Goal: Task Accomplishment & Management: Use online tool/utility

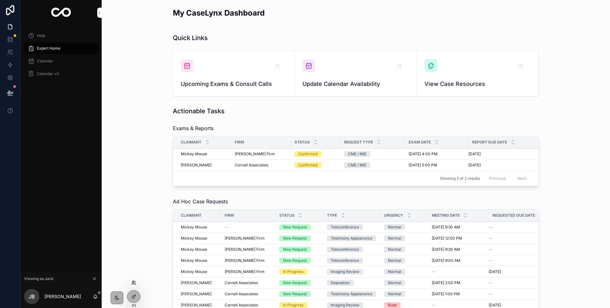
click at [135, 284] on icon at bounding box center [133, 282] width 5 height 5
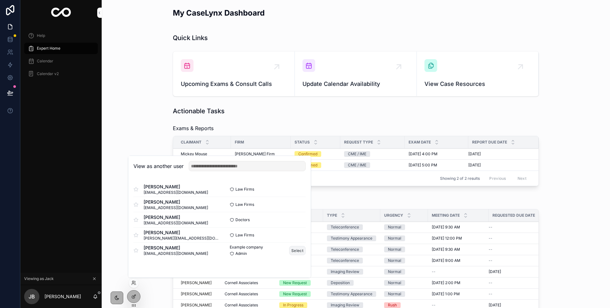
click at [301, 250] on button "Select" at bounding box center [297, 250] width 17 height 9
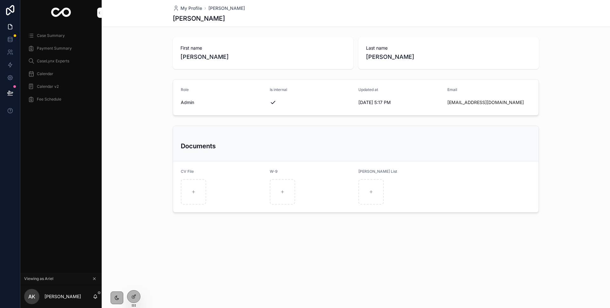
click at [46, 36] on span "Case Summary" at bounding box center [51, 35] width 28 height 5
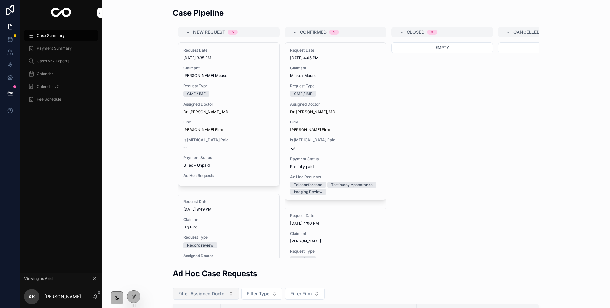
click at [210, 92] on div "CME / IME" at bounding box center [228, 94] width 91 height 6
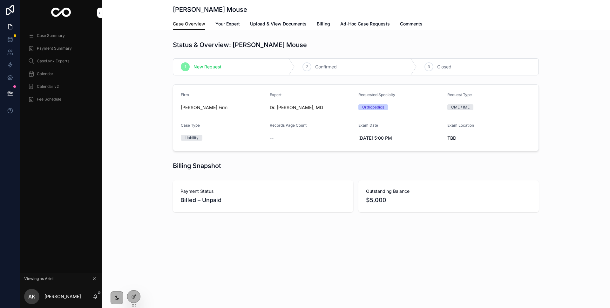
click at [403, 26] on span "Comments" at bounding box center [411, 24] width 23 height 6
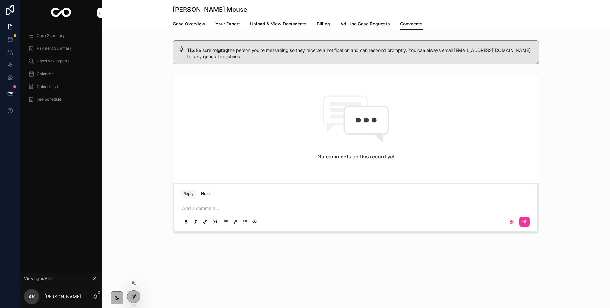
click at [133, 297] on icon at bounding box center [133, 296] width 5 height 5
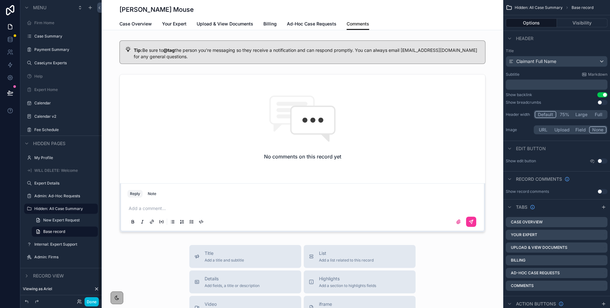
scroll to position [8, 0]
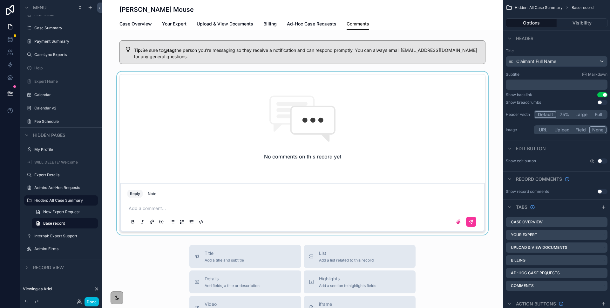
click at [433, 152] on div "scrollable content" at bounding box center [303, 153] width 402 height 163
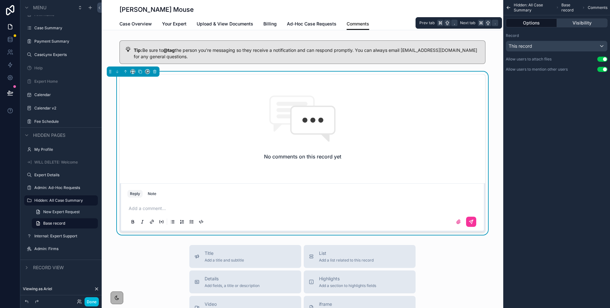
click at [598, 19] on button "Visibility" at bounding box center [582, 22] width 51 height 9
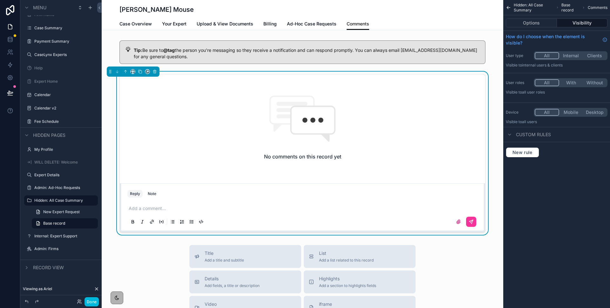
click at [570, 82] on button "With" at bounding box center [571, 82] width 24 height 7
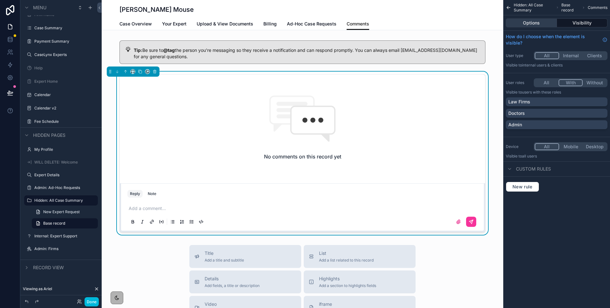
click at [543, 22] on button "Options" at bounding box center [531, 22] width 51 height 9
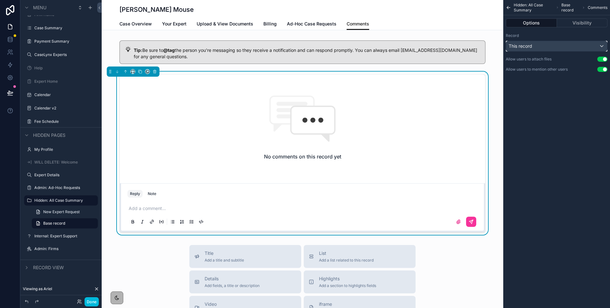
click at [546, 44] on div "This record" at bounding box center [556, 46] width 101 height 10
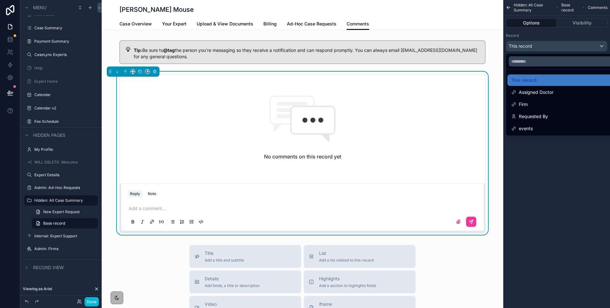
click at [540, 36] on div "scrollable content" at bounding box center [305, 154] width 610 height 308
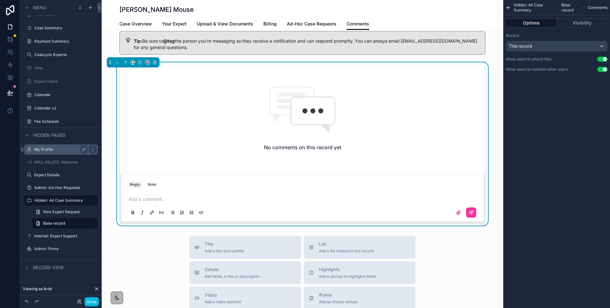
scroll to position [10, 0]
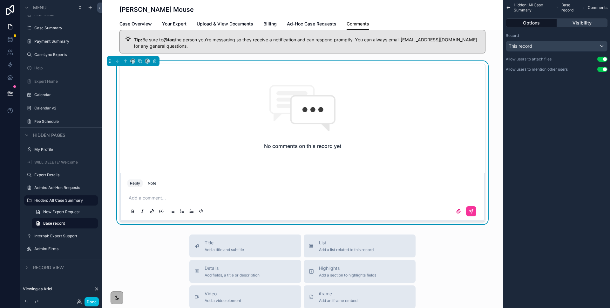
click at [586, 21] on button "Visibility" at bounding box center [582, 22] width 51 height 9
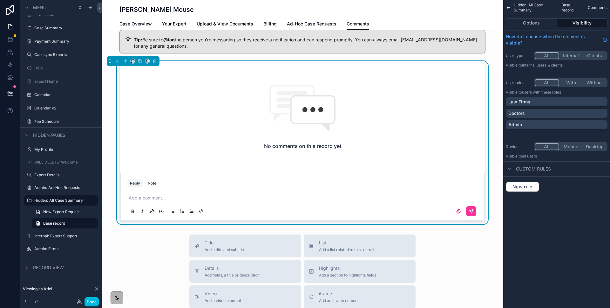
scroll to position [0, 0]
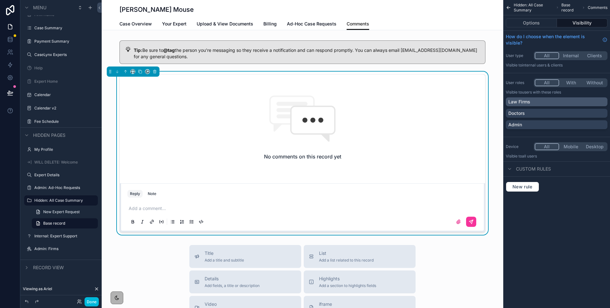
click at [539, 102] on div "Law Firms" at bounding box center [557, 102] width 97 height 6
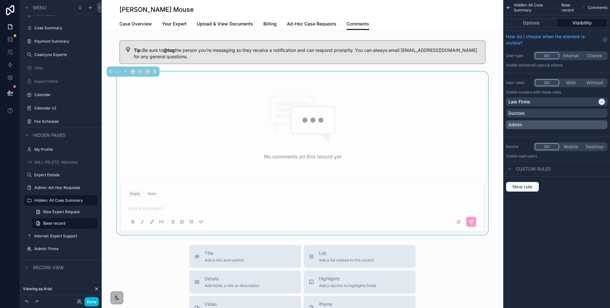
click at [538, 125] on div "Admin" at bounding box center [557, 124] width 97 height 6
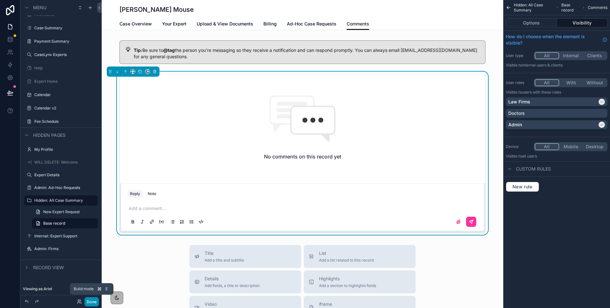
click at [92, 303] on button "Done" at bounding box center [92, 301] width 14 height 9
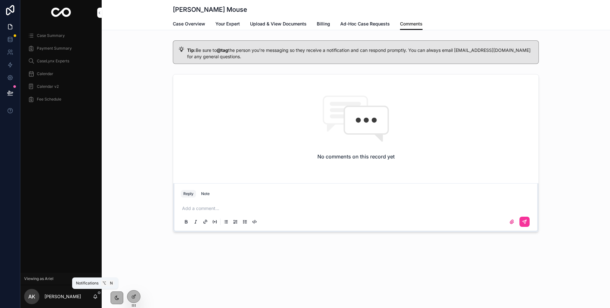
click at [96, 295] on icon "scrollable content" at bounding box center [95, 296] width 5 height 5
drag, startPoint x: 182, startPoint y: 295, endPoint x: 136, endPoint y: 298, distance: 45.6
click at [182, 295] on div "Minnie Mouse Comments Case Overview Your Expert Upload & View Documents Billing…" at bounding box center [356, 154] width 509 height 308
click at [133, 284] on icon at bounding box center [133, 282] width 5 height 5
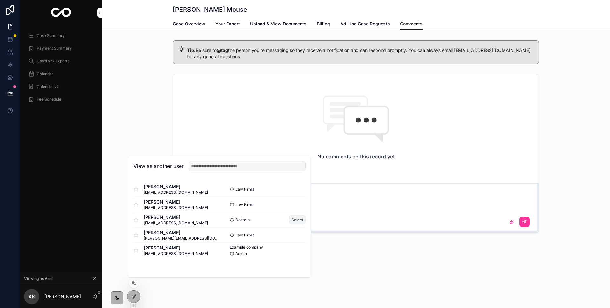
click at [295, 221] on button "Select" at bounding box center [297, 219] width 17 height 9
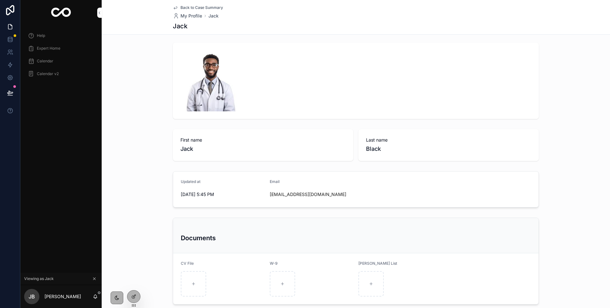
scroll to position [3, 0]
click at [45, 58] on span "Calendar" at bounding box center [45, 60] width 17 height 5
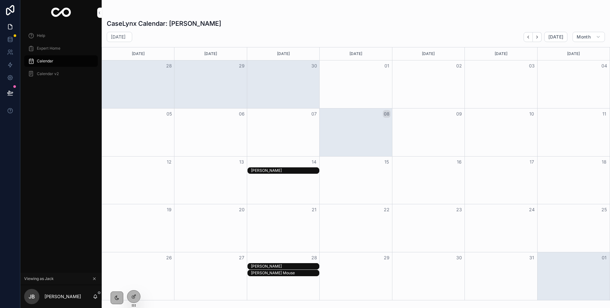
click at [49, 50] on span "Expert Home" at bounding box center [49, 48] width 24 height 5
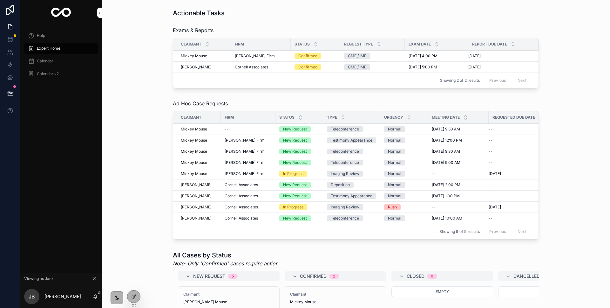
scroll to position [98, 0]
click at [250, 57] on span "[PERSON_NAME] Firm" at bounding box center [255, 55] width 40 height 5
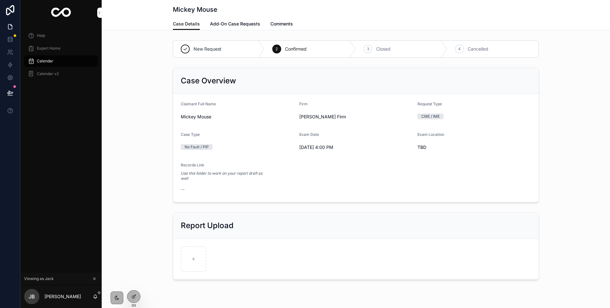
click at [275, 27] on link "Comments" at bounding box center [282, 24] width 23 height 13
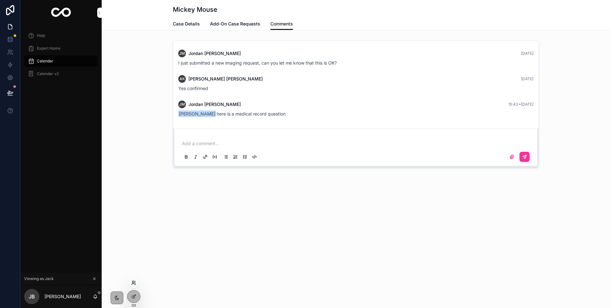
click at [135, 284] on icon at bounding box center [133, 282] width 5 height 5
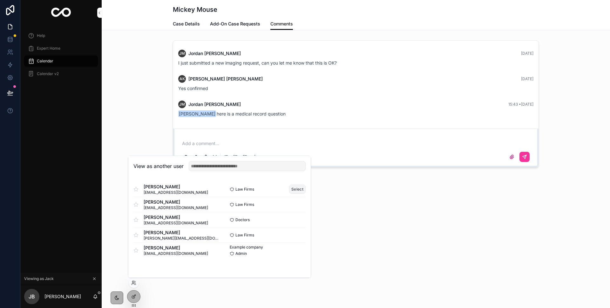
click at [298, 190] on button "Select" at bounding box center [297, 188] width 17 height 9
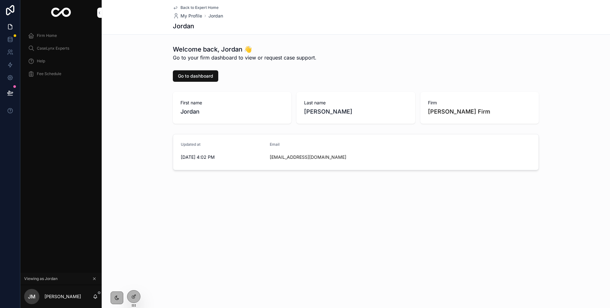
click at [49, 38] on div "Firm Home" at bounding box center [61, 36] width 66 height 10
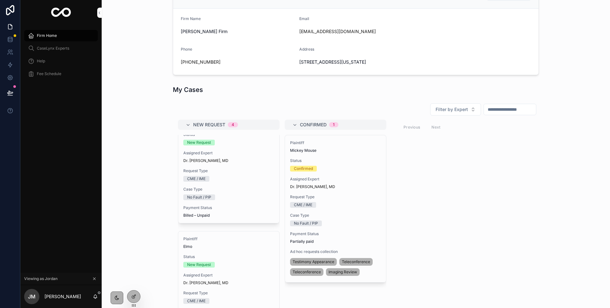
scroll to position [231, 0]
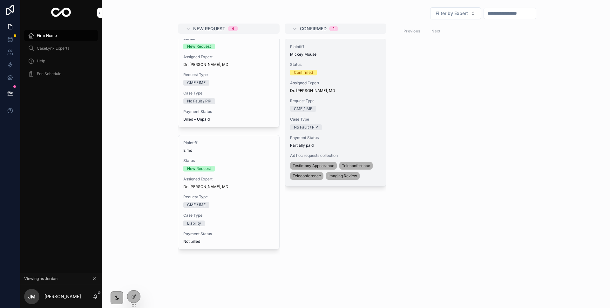
click at [327, 131] on div "Plaintiff Mickey Mouse Status Confirmed Assigned Expert Dr. Jack Black, MD Requ…" at bounding box center [335, 112] width 101 height 147
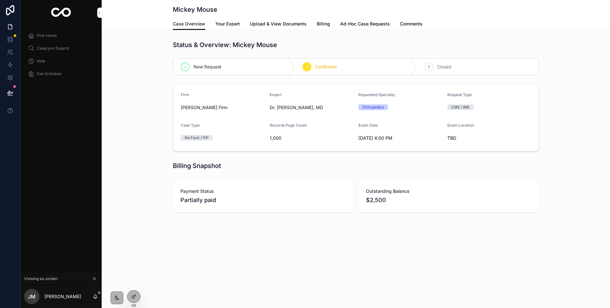
click at [420, 21] on span "Comments" at bounding box center [411, 24] width 23 height 6
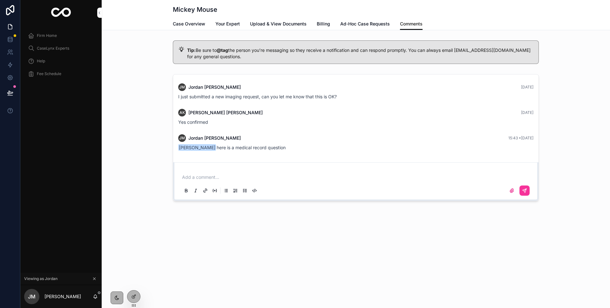
drag, startPoint x: 519, startPoint y: 103, endPoint x: 264, endPoint y: 136, distance: 257.7
click at [514, 104] on div "JM Jordan Marzouk Yesterday I just submitted a new imaging request, can you let…" at bounding box center [356, 116] width 366 height 85
drag, startPoint x: 223, startPoint y: 134, endPoint x: 207, endPoint y: 143, distance: 18.3
click at [223, 135] on span "Jordan Marzouk" at bounding box center [214, 138] width 52 height 6
click at [203, 145] on span "Jack Black here is a medical record question" at bounding box center [231, 147] width 107 height 5
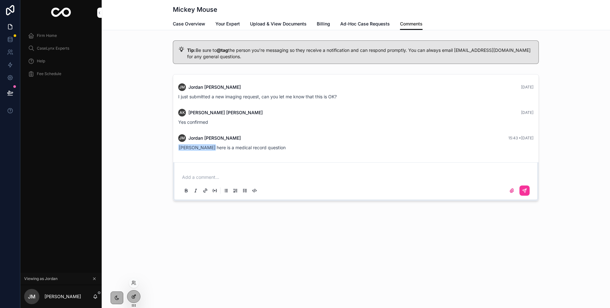
click at [133, 301] on div at bounding box center [133, 296] width 13 height 12
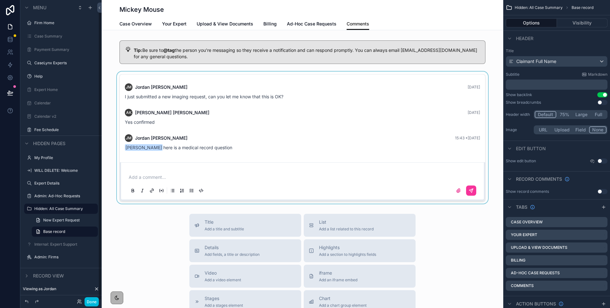
scroll to position [8, 0]
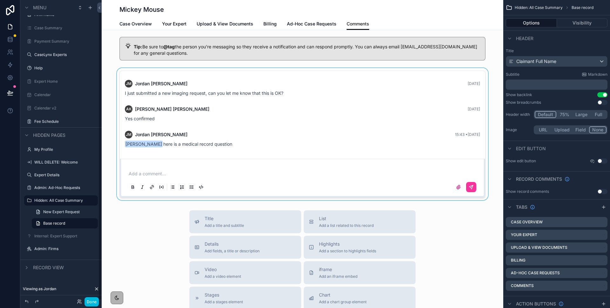
click at [179, 134] on div "scrollable content" at bounding box center [303, 134] width 402 height 132
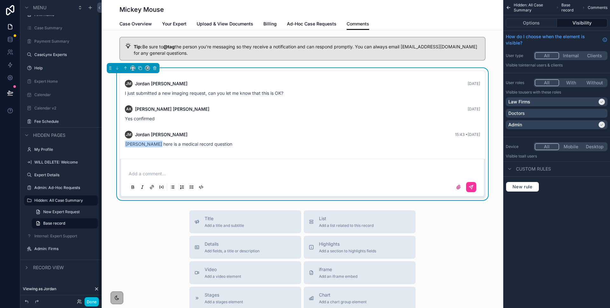
click at [197, 147] on div "Jack Black here is a medical record question" at bounding box center [302, 144] width 355 height 6
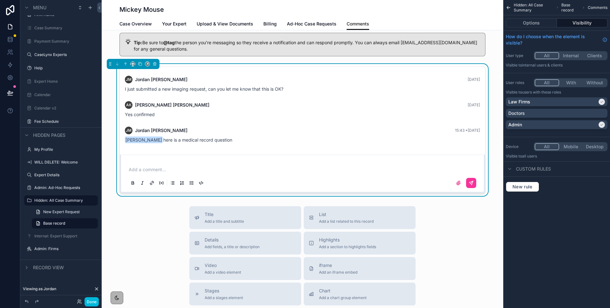
scroll to position [7, 0]
click at [161, 144] on div "JM Jordan Marzouk 15:43 • Today Jack Black here is a medical record question" at bounding box center [302, 136] width 363 height 24
click at [162, 140] on span "Jack Black here is a medical record question" at bounding box center [178, 140] width 107 height 5
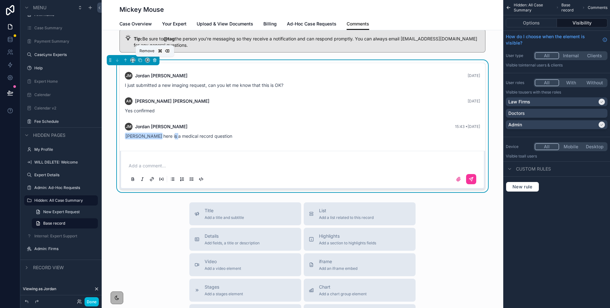
click at [155, 61] on icon "scrollable content" at bounding box center [155, 60] width 4 height 4
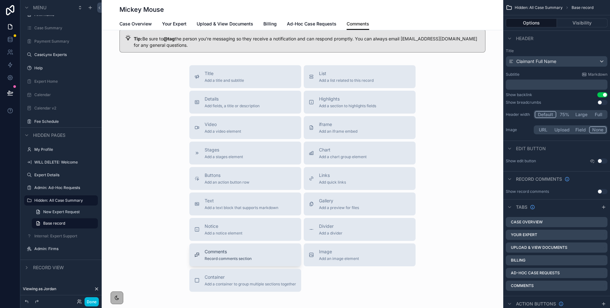
click at [233, 254] on span "Comments" at bounding box center [228, 251] width 47 height 6
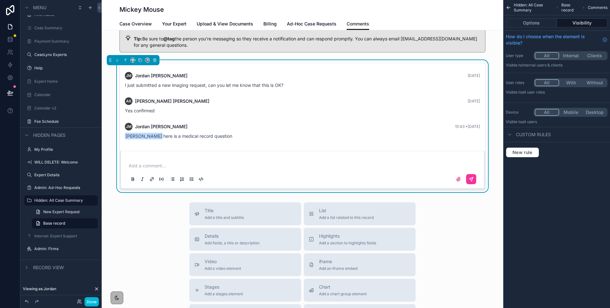
scroll to position [0, 0]
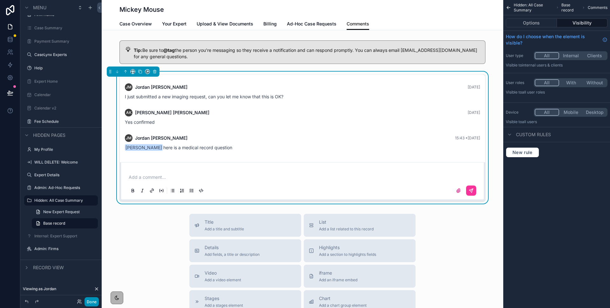
click at [91, 301] on button "Done" at bounding box center [92, 301] width 14 height 9
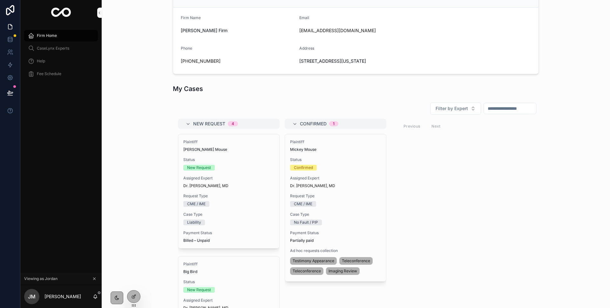
click at [242, 147] on span "[PERSON_NAME] Mouse" at bounding box center [228, 149] width 91 height 5
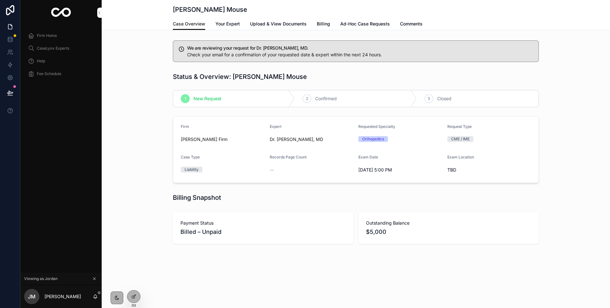
click at [403, 26] on span "Comments" at bounding box center [411, 24] width 23 height 6
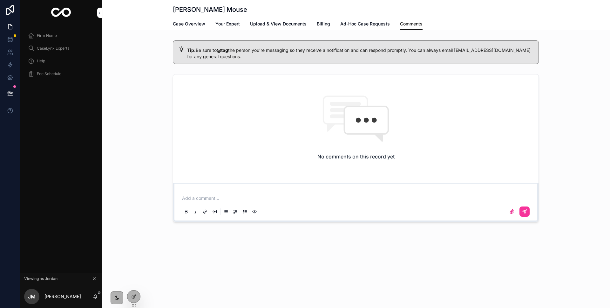
click at [126, 295] on div "Minnie Mouse Comments Case Overview Your Expert Upload & View Documents Billing…" at bounding box center [356, 154] width 509 height 308
click at [135, 296] on icon at bounding box center [133, 296] width 5 height 5
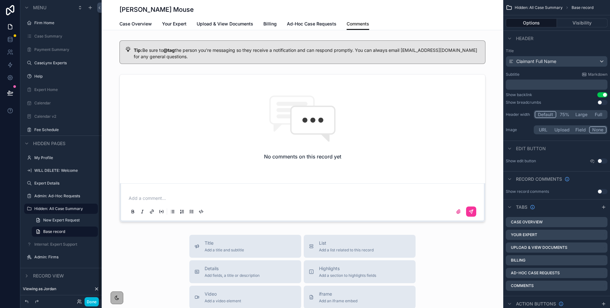
scroll to position [8, 0]
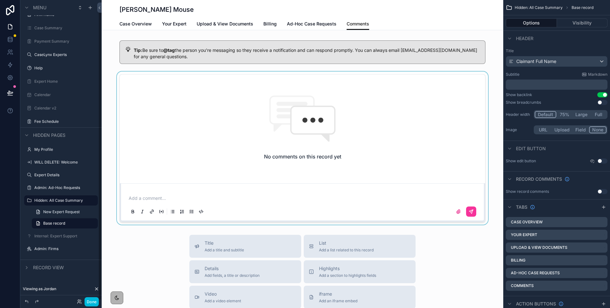
click at [317, 134] on div "scrollable content" at bounding box center [303, 148] width 402 height 153
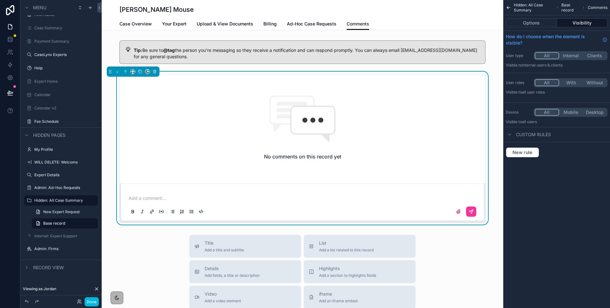
click at [569, 81] on button "With" at bounding box center [571, 82] width 24 height 7
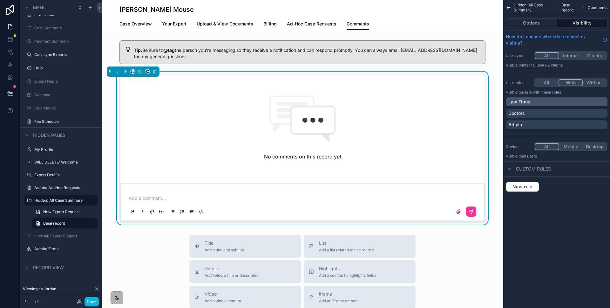
click at [549, 105] on div "Law Firms" at bounding box center [557, 101] width 102 height 9
click at [550, 122] on div "Admin" at bounding box center [557, 124] width 97 height 6
click at [87, 303] on button "Done" at bounding box center [92, 301] width 14 height 9
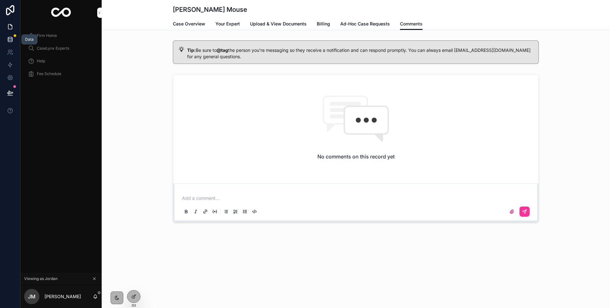
click at [10, 38] on icon at bounding box center [10, 39] width 6 height 6
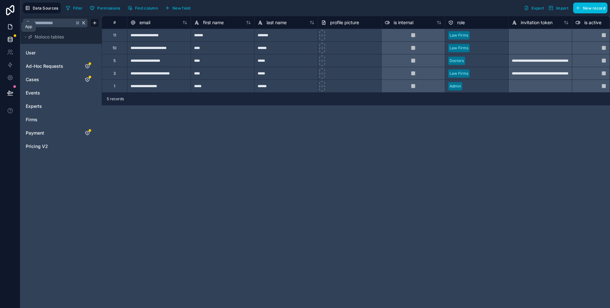
click at [8, 27] on icon at bounding box center [10, 26] width 4 height 5
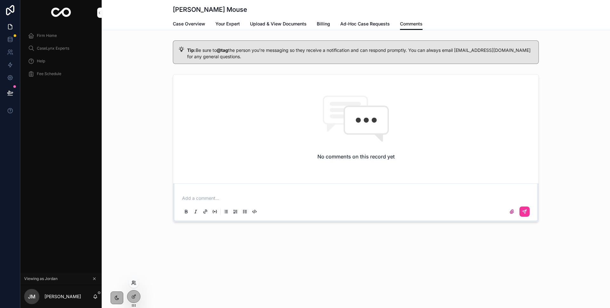
click at [133, 284] on icon at bounding box center [133, 282] width 5 height 5
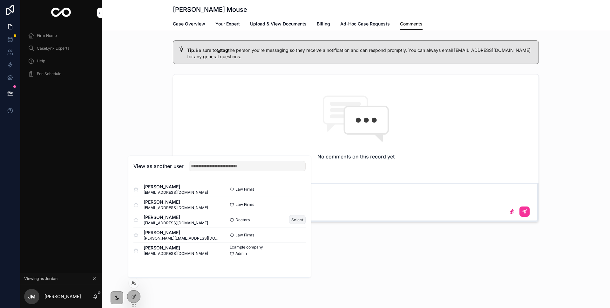
click at [300, 218] on button "Select" at bounding box center [297, 219] width 17 height 9
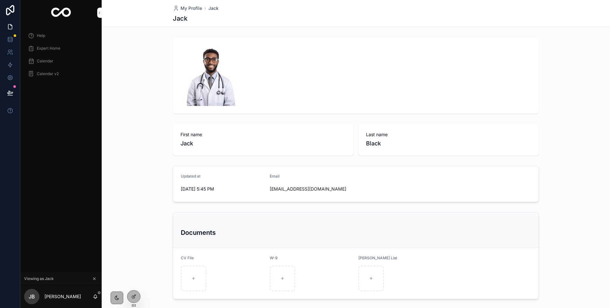
click at [45, 46] on span "Expert Home" at bounding box center [49, 48] width 24 height 5
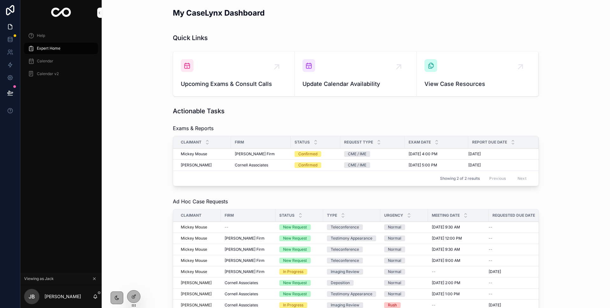
click at [332, 158] on td "Confirmed" at bounding box center [316, 153] width 50 height 11
click at [331, 154] on div "Confirmed" at bounding box center [316, 154] width 42 height 6
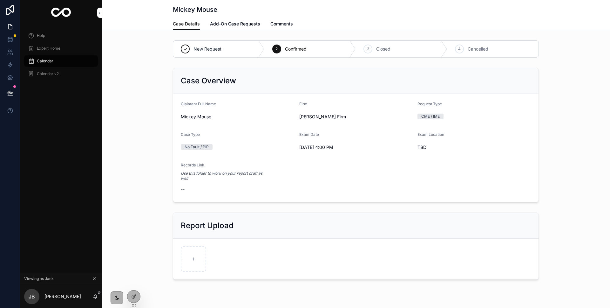
click at [277, 24] on span "Comments" at bounding box center [282, 24] width 23 height 6
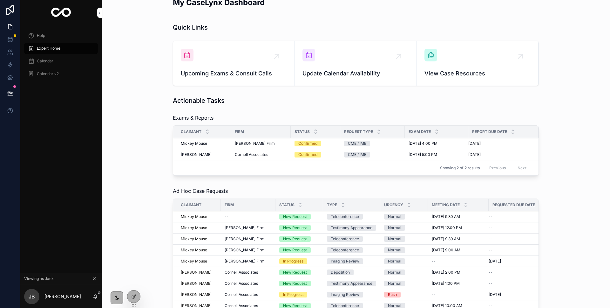
scroll to position [168, 0]
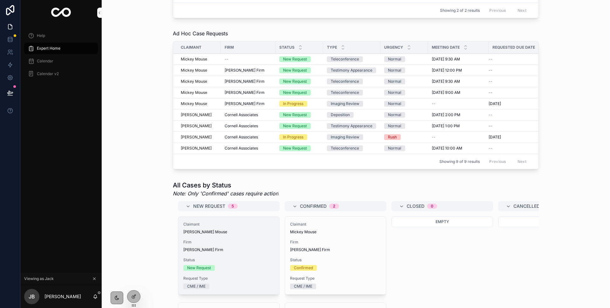
click at [244, 275] on div "Claimant Minnie Mouse Firm Jordan's Firm Status New Request Request Type CME / …" at bounding box center [228, 255] width 101 height 78
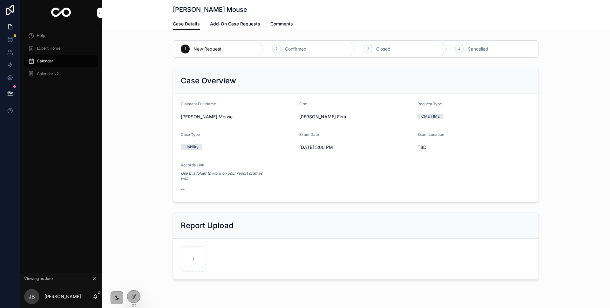
click at [286, 23] on span "Comments" at bounding box center [282, 24] width 23 height 6
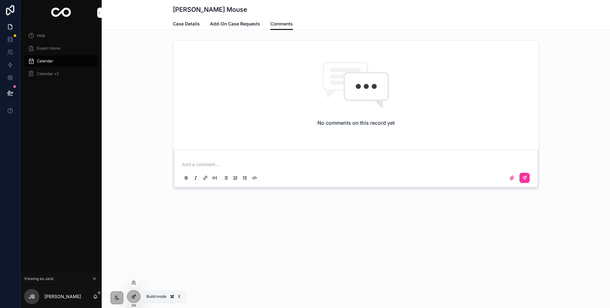
click at [137, 300] on div at bounding box center [133, 296] width 13 height 12
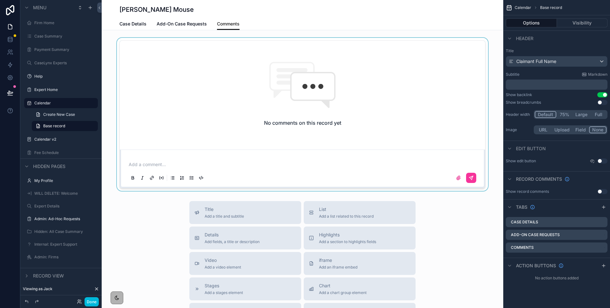
click at [284, 154] on div "scrollable content" at bounding box center [303, 114] width 402 height 153
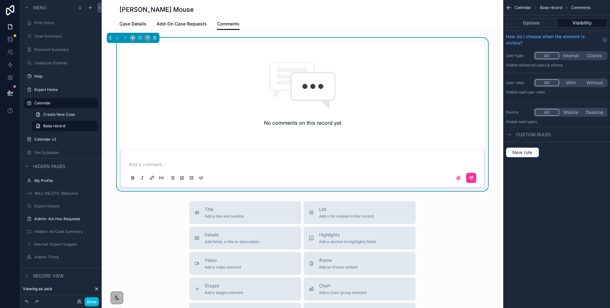
click at [572, 55] on button "Internal" at bounding box center [571, 55] width 24 height 7
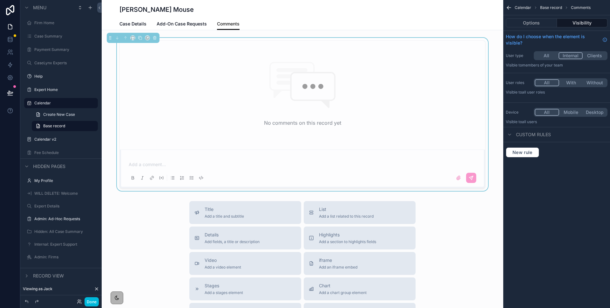
click at [571, 83] on button "With" at bounding box center [571, 82] width 24 height 7
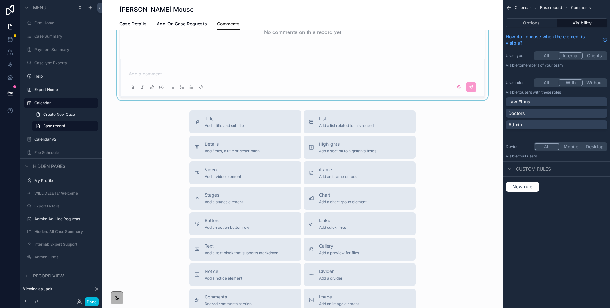
scroll to position [93, 0]
click at [532, 115] on div "Doctors" at bounding box center [557, 113] width 97 height 6
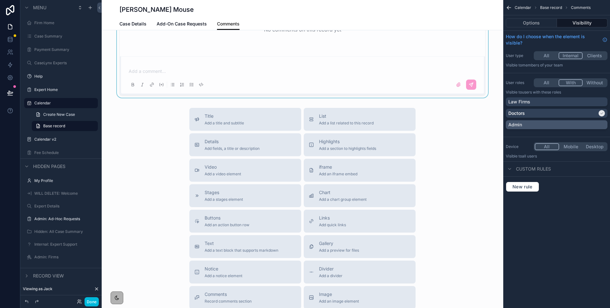
click at [533, 124] on div "Admin" at bounding box center [557, 124] width 97 height 6
click at [88, 301] on button "Done" at bounding box center [92, 301] width 14 height 9
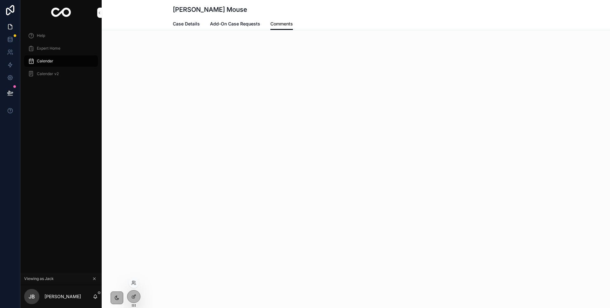
click at [134, 285] on div at bounding box center [134, 282] width 10 height 10
click at [133, 285] on div at bounding box center [134, 282] width 10 height 10
click at [134, 298] on icon at bounding box center [133, 296] width 3 height 3
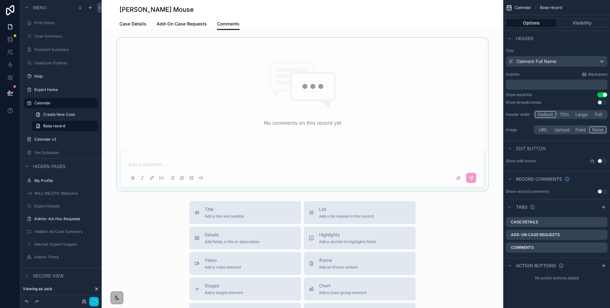
click at [246, 175] on div "scrollable content" at bounding box center [303, 114] width 402 height 153
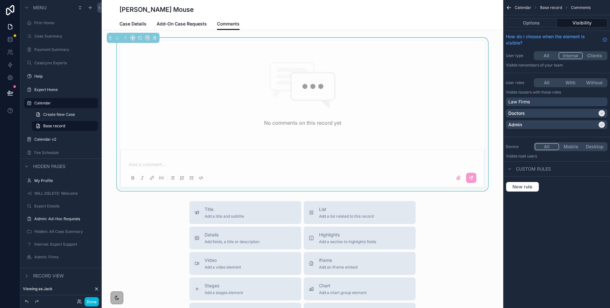
scroll to position [1, 0]
click at [573, 81] on button "With" at bounding box center [571, 82] width 24 height 7
click at [98, 301] on button "Done" at bounding box center [92, 301] width 14 height 9
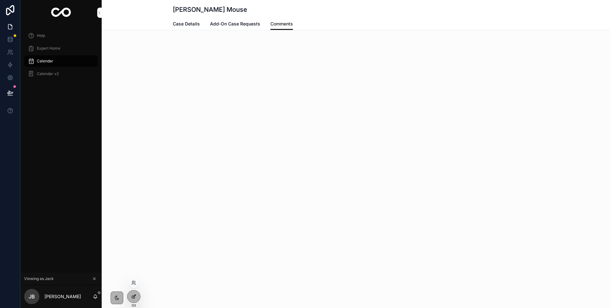
click at [133, 300] on div at bounding box center [133, 296] width 13 height 12
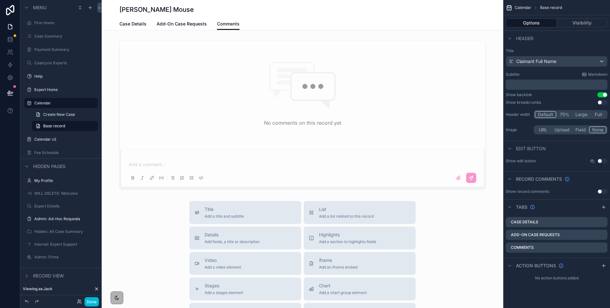
scroll to position [2, 0]
click at [580, 27] on div "Options Visibility" at bounding box center [556, 22] width 107 height 15
click at [473, 86] on div "scrollable content" at bounding box center [303, 112] width 402 height 153
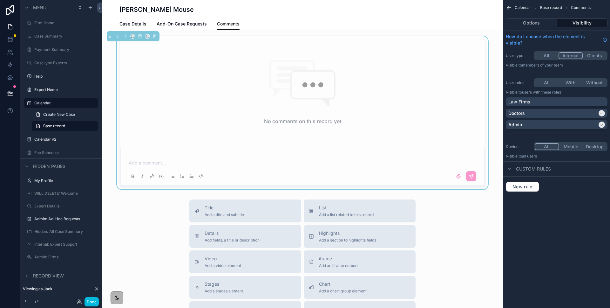
click at [576, 21] on button "Visibility" at bounding box center [582, 22] width 51 height 9
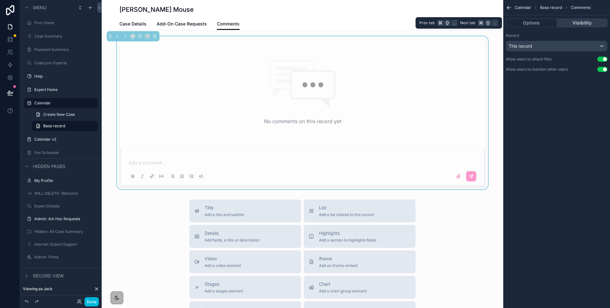
click at [577, 21] on button "Visibility" at bounding box center [582, 22] width 51 height 9
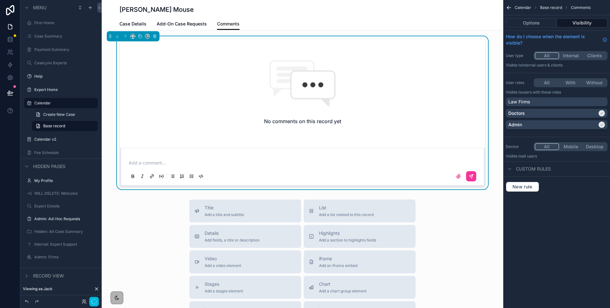
click at [544, 56] on button "All" at bounding box center [547, 55] width 24 height 7
click at [569, 82] on button "With" at bounding box center [571, 82] width 24 height 7
click at [584, 110] on div "Doctors" at bounding box center [553, 113] width 89 height 6
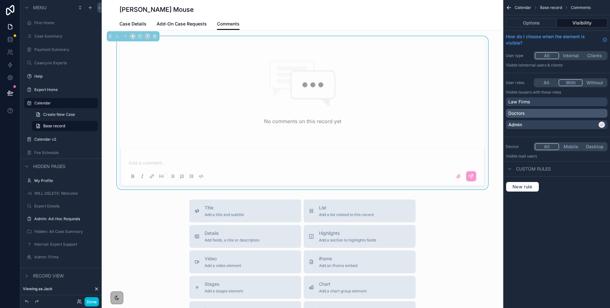
click at [583, 113] on div "Doctors" at bounding box center [557, 113] width 97 height 6
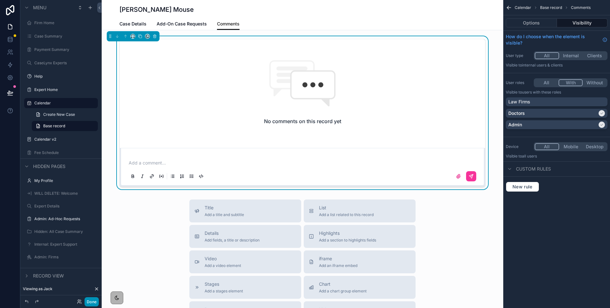
click at [93, 303] on button "Done" at bounding box center [92, 301] width 14 height 9
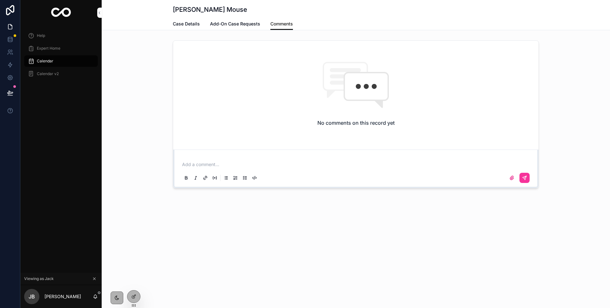
scroll to position [0, 0]
click at [135, 295] on icon at bounding box center [135, 295] width 1 height 1
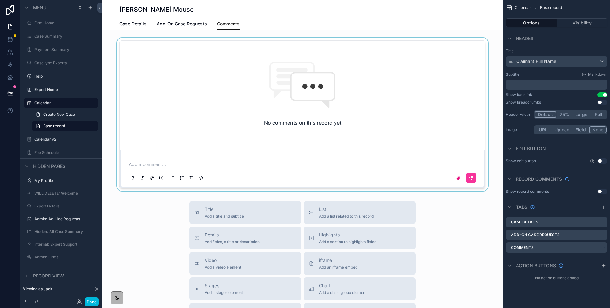
click at [184, 116] on div "scrollable content" at bounding box center [303, 114] width 402 height 153
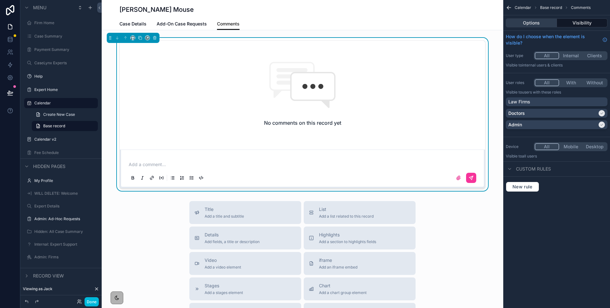
click at [530, 25] on button "Options" at bounding box center [531, 22] width 51 height 9
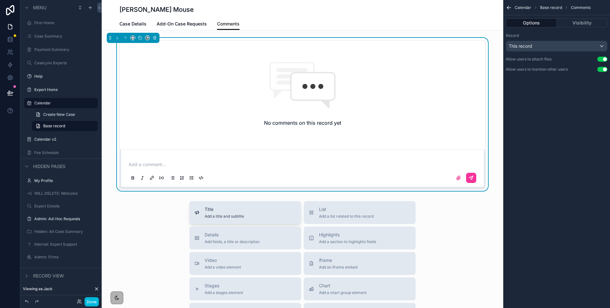
click at [221, 207] on span "Title" at bounding box center [224, 209] width 39 height 6
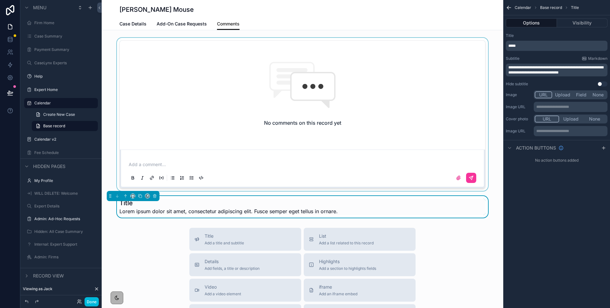
scroll to position [53, 0]
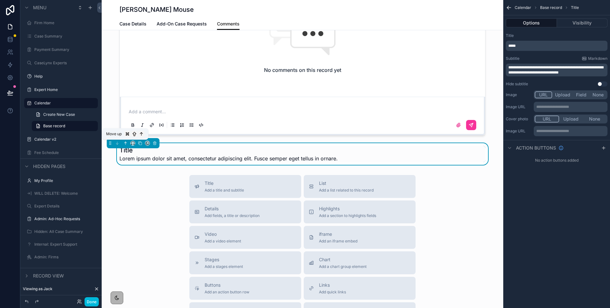
click at [125, 144] on icon "scrollable content" at bounding box center [125, 143] width 4 height 4
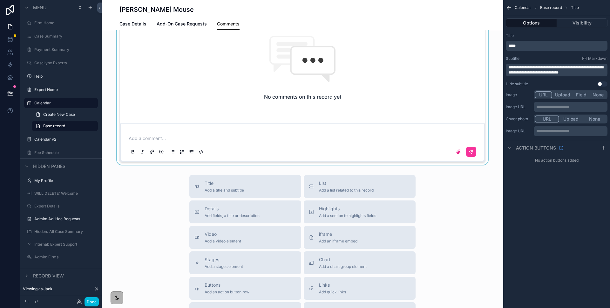
scroll to position [0, 0]
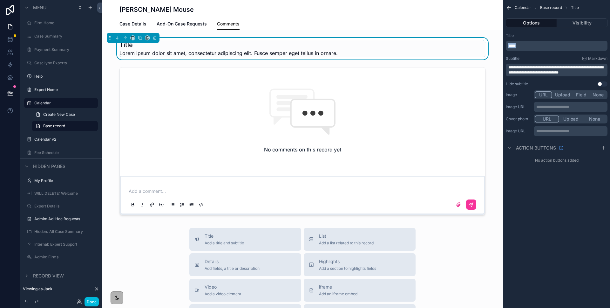
drag, startPoint x: 518, startPoint y: 46, endPoint x: 505, endPoint y: 46, distance: 13.4
click at [505, 46] on div "**********" at bounding box center [556, 60] width 107 height 58
click at [548, 48] on span "**********" at bounding box center [528, 46] width 39 height 4
click at [549, 40] on div "**********" at bounding box center [557, 42] width 102 height 18
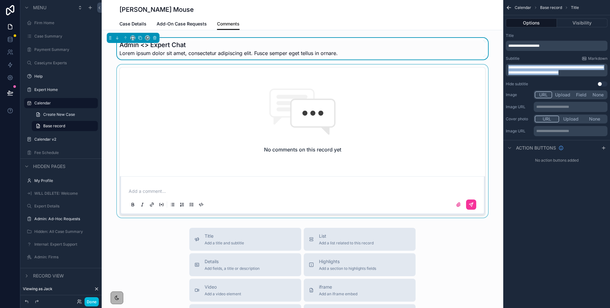
drag, startPoint x: 573, startPoint y: 74, endPoint x: 496, endPoint y: 64, distance: 77.5
click at [496, 64] on div "Firm Home Case Summary Payment Summary CaseLynx Experts Help Expert Home Calend…" at bounding box center [356, 154] width 509 height 308
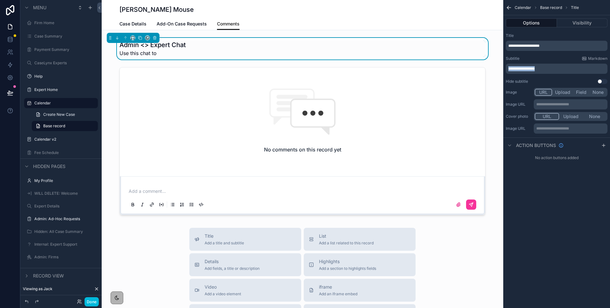
drag, startPoint x: 510, startPoint y: 66, endPoint x: 502, endPoint y: 65, distance: 8.0
click at [502, 65] on div "Firm Home Case Summary Payment Summary CaseLynx Experts Help Expert Home Calend…" at bounding box center [356, 154] width 509 height 308
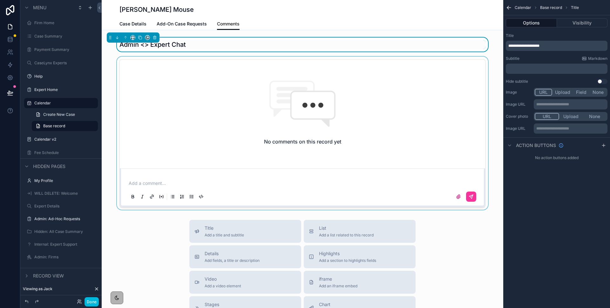
click at [112, 127] on div "scrollable content" at bounding box center [303, 133] width 402 height 153
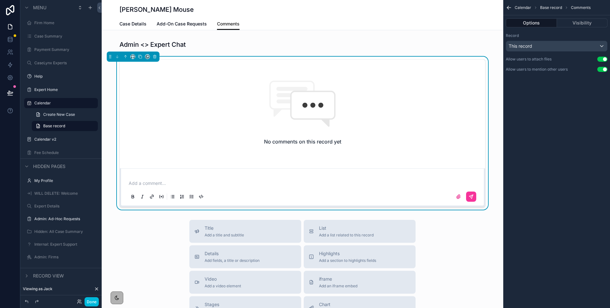
drag, startPoint x: 92, startPoint y: 301, endPoint x: 105, endPoint y: 276, distance: 27.4
click at [92, 301] on button "Done" at bounding box center [92, 301] width 14 height 9
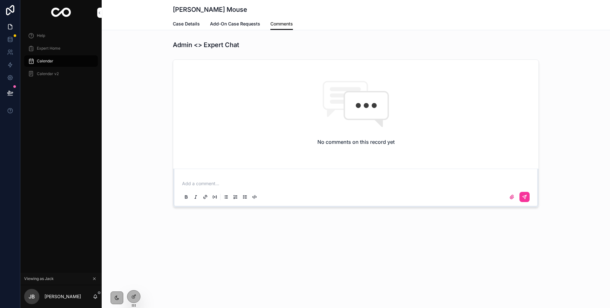
scroll to position [0, 0]
click at [208, 181] on p "scrollable content" at bounding box center [357, 183] width 350 height 6
click at [531, 194] on div "scrollable content" at bounding box center [356, 196] width 350 height 13
click at [527, 195] on button "scrollable content" at bounding box center [525, 197] width 10 height 10
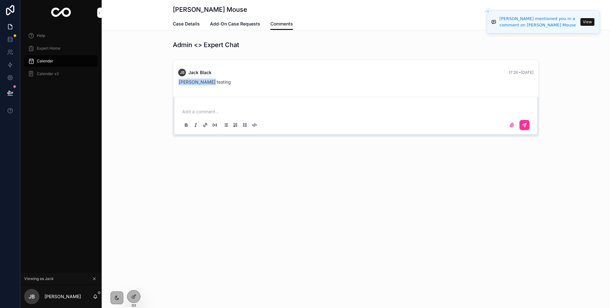
click at [589, 19] on button "View" at bounding box center [588, 22] width 14 height 8
click at [136, 284] on icon at bounding box center [135, 283] width 1 height 1
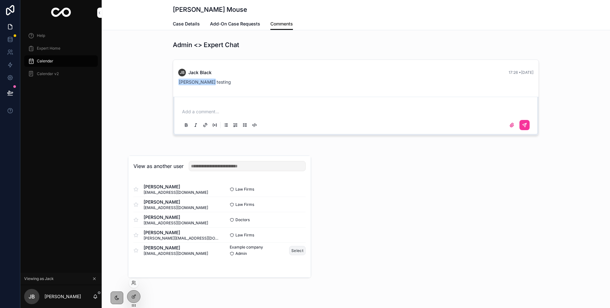
click at [291, 250] on button "Select" at bounding box center [297, 250] width 17 height 9
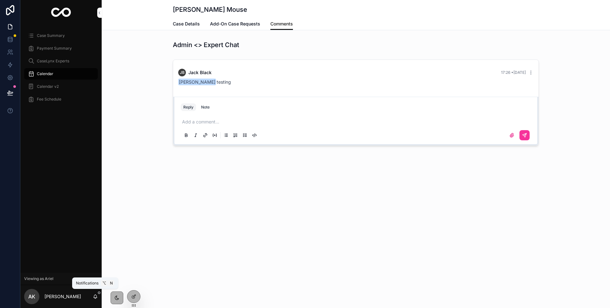
drag, startPoint x: 97, startPoint y: 293, endPoint x: 98, endPoint y: 284, distance: 9.0
click at [97, 293] on div "AK [PERSON_NAME]" at bounding box center [60, 296] width 81 height 23
click at [96, 295] on icon "scrollable content" at bounding box center [95, 295] width 3 height 3
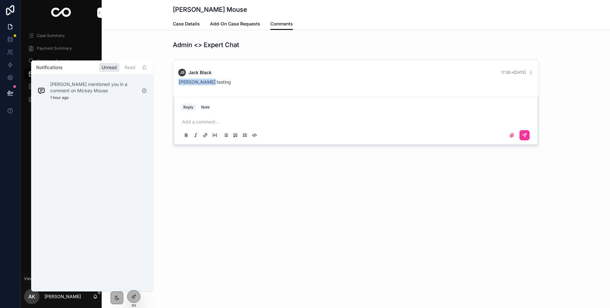
click at [106, 68] on div "Unread" at bounding box center [109, 67] width 20 height 9
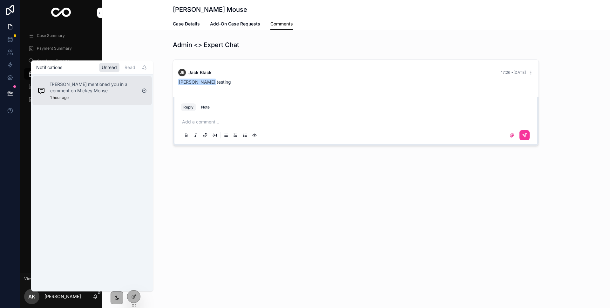
click at [97, 84] on p "[PERSON_NAME] mentioned you in a comment on Mickey Mouse" at bounding box center [93, 87] width 86 height 13
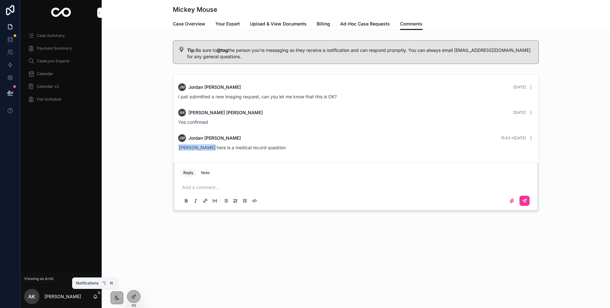
click at [94, 297] on icon "scrollable content" at bounding box center [95, 296] width 5 height 5
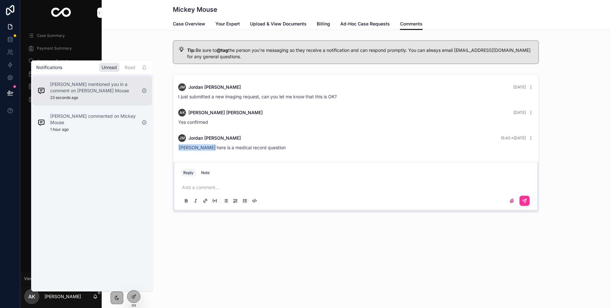
click at [111, 86] on p "[PERSON_NAME] mentioned you in a comment on [PERSON_NAME] Mouse" at bounding box center [93, 87] width 86 height 13
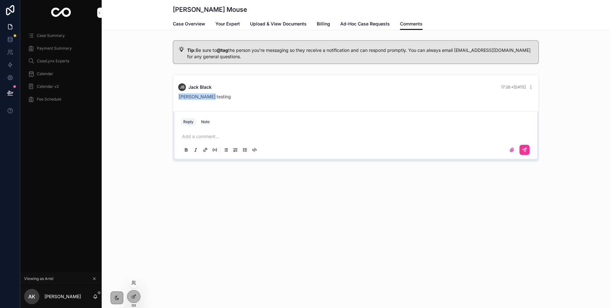
click at [135, 285] on div at bounding box center [134, 282] width 10 height 10
click at [133, 285] on div at bounding box center [134, 282] width 10 height 10
click at [134, 283] on icon at bounding box center [133, 282] width 5 height 5
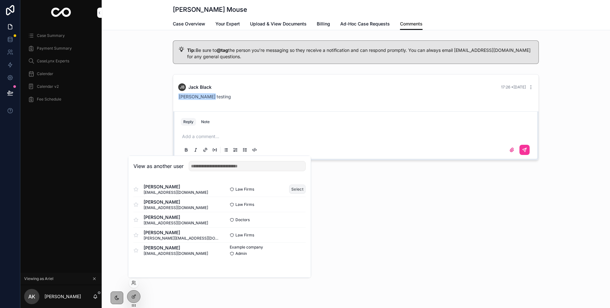
click at [298, 191] on button "Select" at bounding box center [297, 188] width 17 height 9
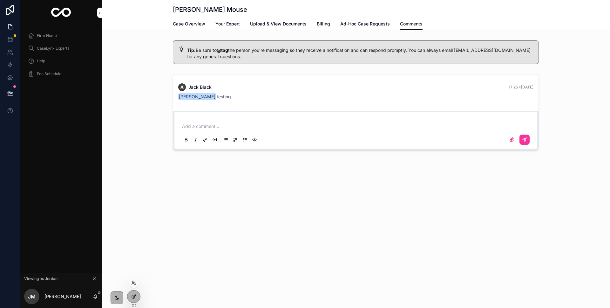
click at [136, 298] on icon at bounding box center [133, 296] width 5 height 5
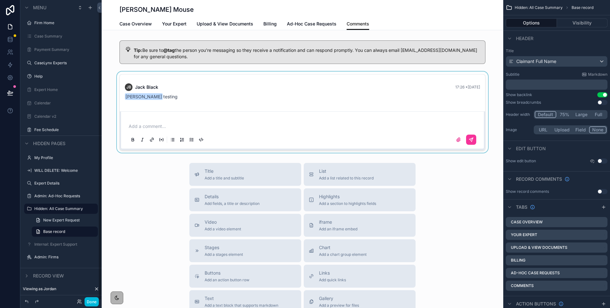
scroll to position [8, 0]
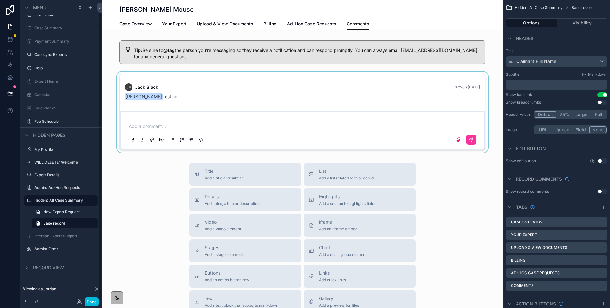
click at [223, 136] on div "scrollable content" at bounding box center [303, 112] width 402 height 81
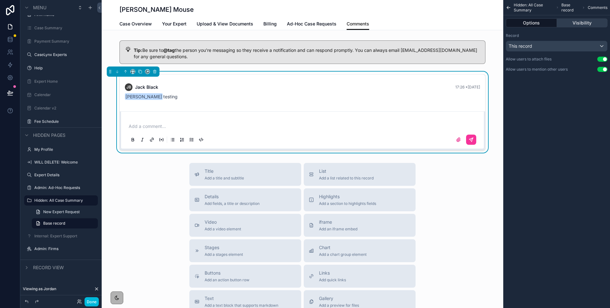
click at [578, 23] on button "Visibility" at bounding box center [582, 22] width 51 height 9
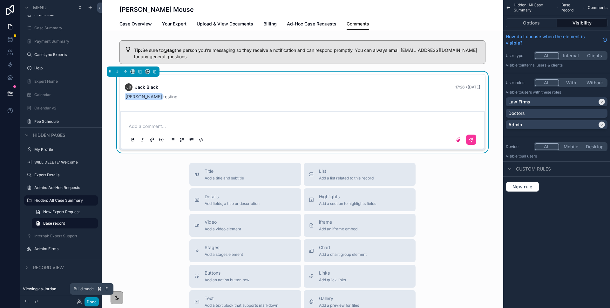
click at [90, 300] on button "Done" at bounding box center [92, 301] width 14 height 9
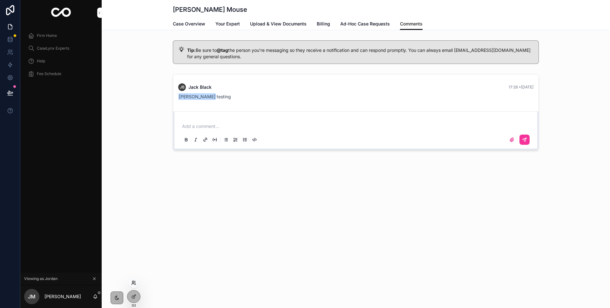
click at [133, 285] on icon at bounding box center [133, 282] width 5 height 5
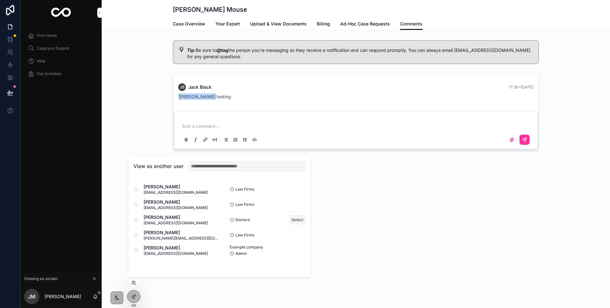
click at [298, 220] on button "Select" at bounding box center [297, 219] width 17 height 9
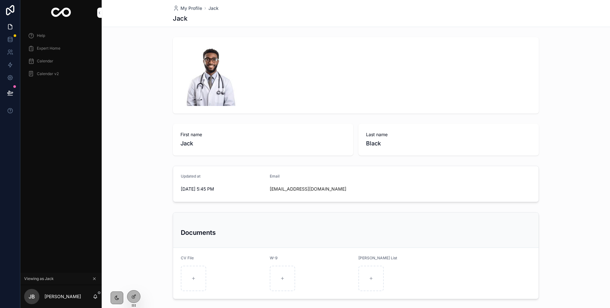
click at [48, 49] on span "Expert Home" at bounding box center [49, 48] width 24 height 5
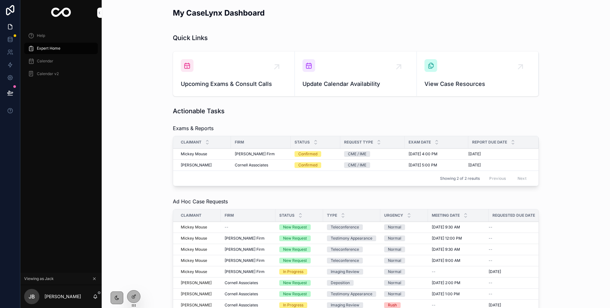
click at [292, 154] on td "Confirmed" at bounding box center [316, 153] width 50 height 11
click at [328, 151] on div "Confirmed" at bounding box center [316, 154] width 42 height 6
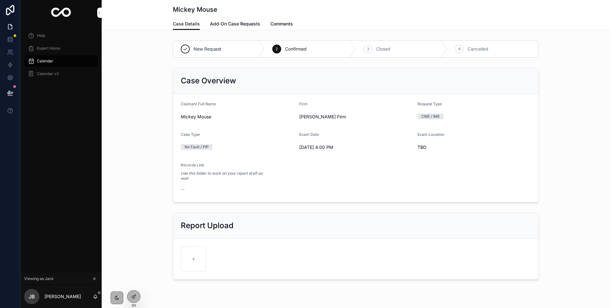
click at [279, 22] on span "Comments" at bounding box center [282, 24] width 23 height 6
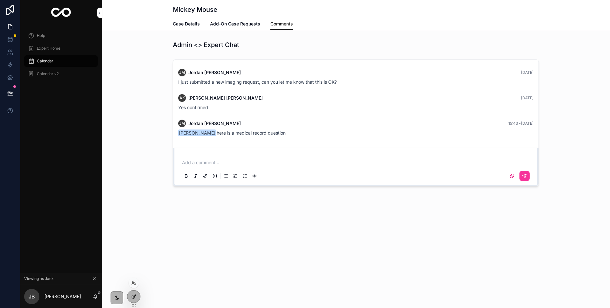
click at [134, 298] on icon at bounding box center [133, 296] width 3 height 3
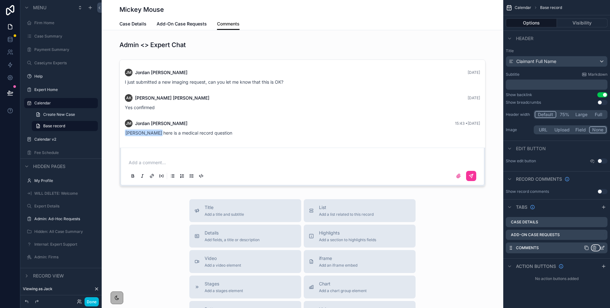
click at [595, 248] on icon "scrollable content" at bounding box center [594, 247] width 5 height 5
click at [584, 259] on span "Remove tab and contents" at bounding box center [568, 260] width 54 height 8
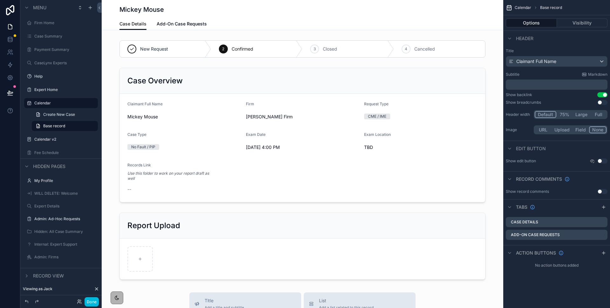
click at [91, 306] on div "Done" at bounding box center [60, 301] width 81 height 13
click at [92, 303] on button "Done" at bounding box center [92, 301] width 14 height 9
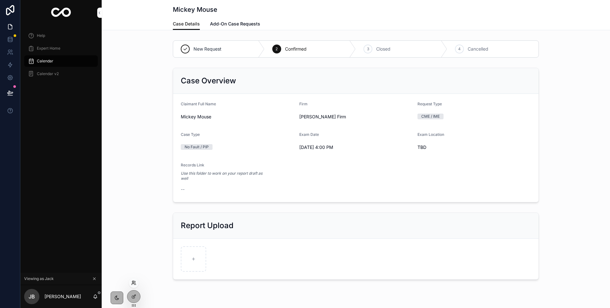
click at [133, 285] on icon at bounding box center [133, 282] width 5 height 5
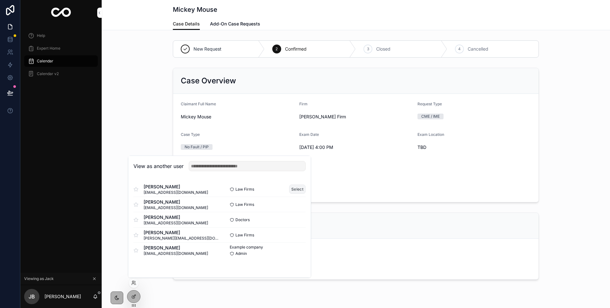
click at [303, 190] on button "Select" at bounding box center [297, 188] width 17 height 9
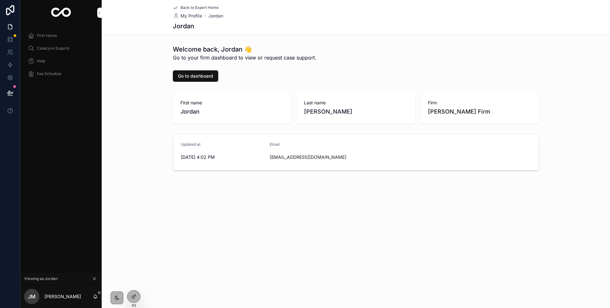
click at [46, 76] on span "Fee Schedule" at bounding box center [49, 73] width 24 height 5
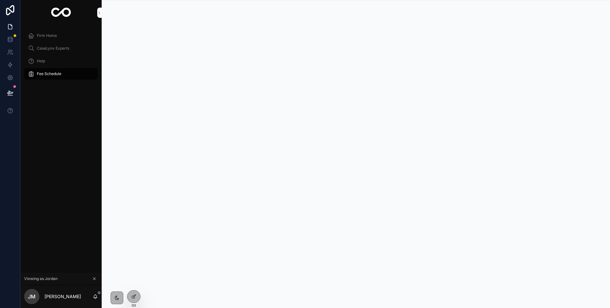
click at [45, 65] on div "Help" at bounding box center [61, 61] width 66 height 10
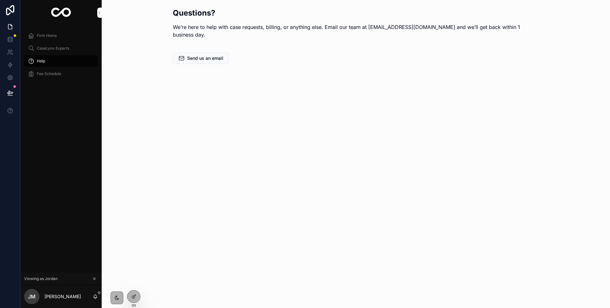
click at [48, 35] on span "Firm Home" at bounding box center [47, 35] width 20 height 5
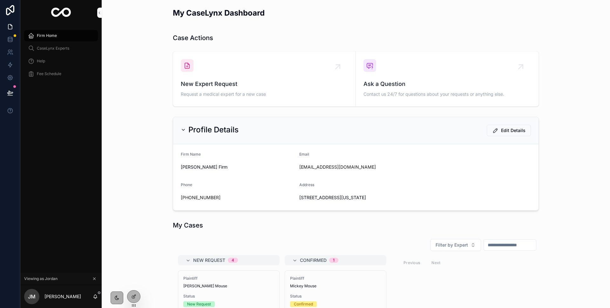
click at [53, 51] on span "CaseLynx Experts" at bounding box center [53, 48] width 32 height 5
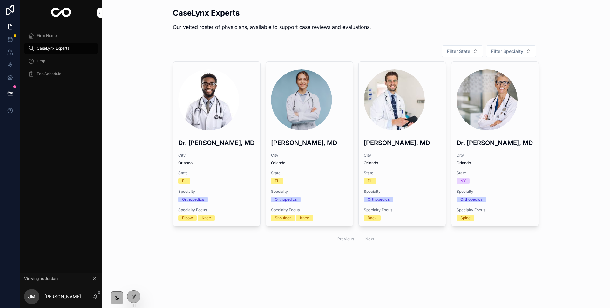
click at [49, 37] on span "Firm Home" at bounding box center [47, 35] width 20 height 5
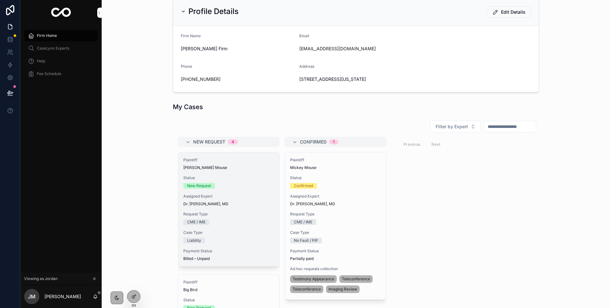
scroll to position [118, 0]
click at [254, 176] on span "Status" at bounding box center [228, 178] width 91 height 5
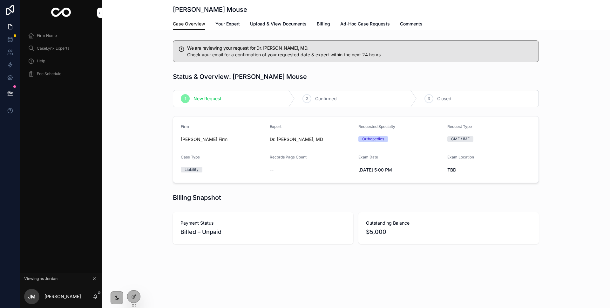
click at [406, 25] on span "Comments" at bounding box center [411, 24] width 23 height 6
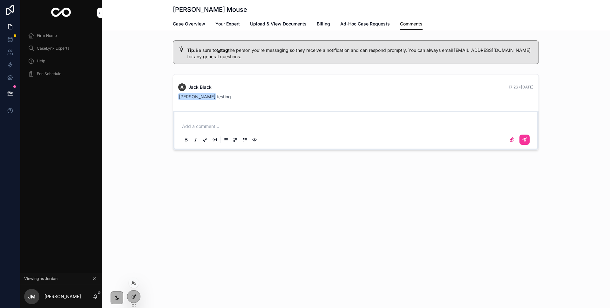
click at [133, 295] on icon at bounding box center [133, 296] width 5 height 5
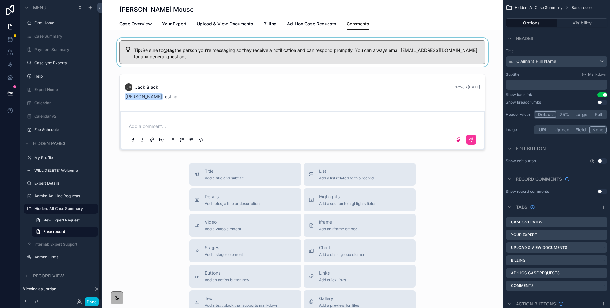
scroll to position [8, 0]
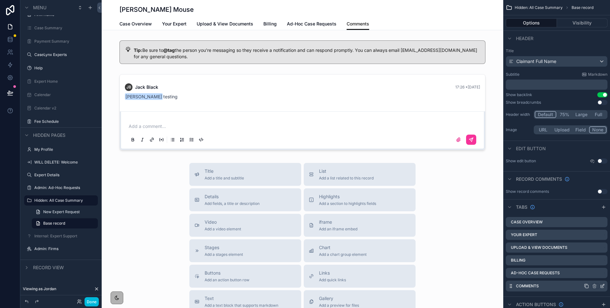
click at [603, 285] on icon "scrollable content" at bounding box center [602, 285] width 5 height 5
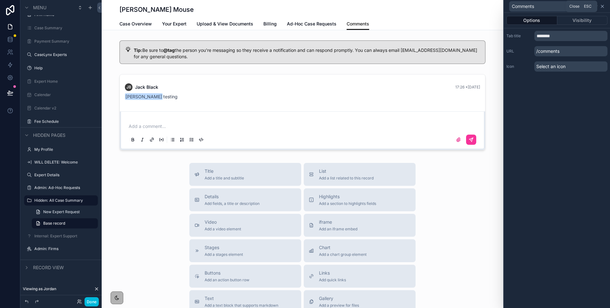
click at [603, 8] on icon at bounding box center [602, 6] width 5 height 5
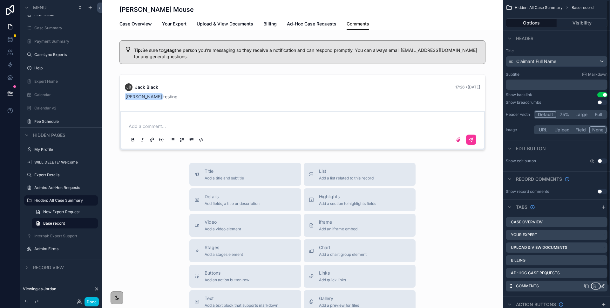
click at [596, 285] on icon "scrollable content" at bounding box center [594, 285] width 3 height 0
click at [578, 264] on span "Remove tab and contents" at bounding box center [568, 263] width 54 height 8
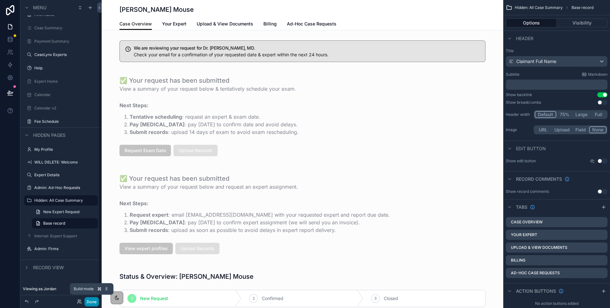
click at [91, 299] on button "Done" at bounding box center [92, 301] width 14 height 9
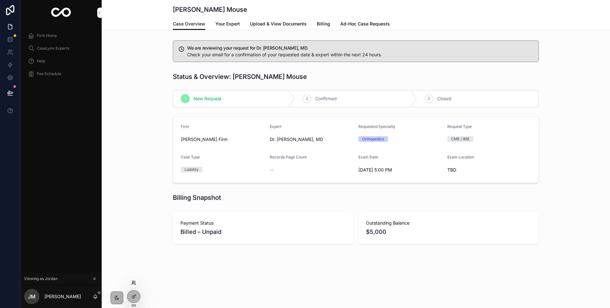
click at [136, 284] on icon at bounding box center [133, 282] width 5 height 5
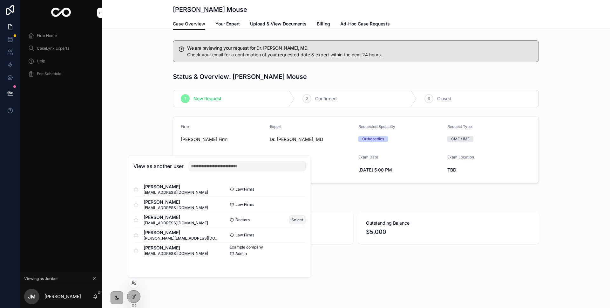
click at [297, 219] on button "Select" at bounding box center [297, 219] width 17 height 9
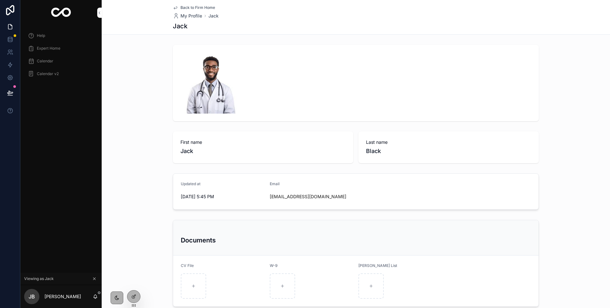
click at [46, 48] on span "Expert Home" at bounding box center [49, 48] width 24 height 5
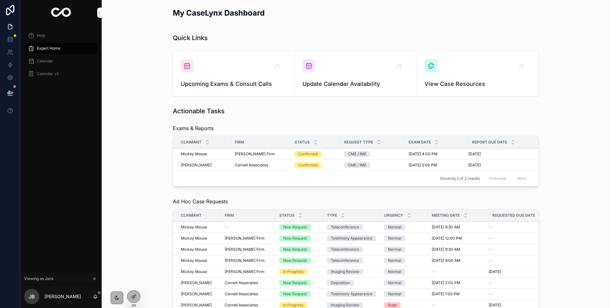
click at [272, 154] on div "[PERSON_NAME] Firm" at bounding box center [261, 153] width 52 height 5
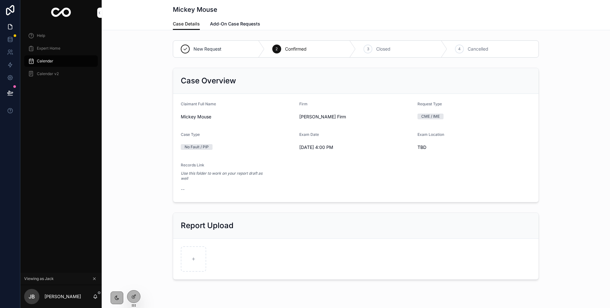
click at [227, 21] on span "Add-On Case Requests" at bounding box center [235, 24] width 50 height 6
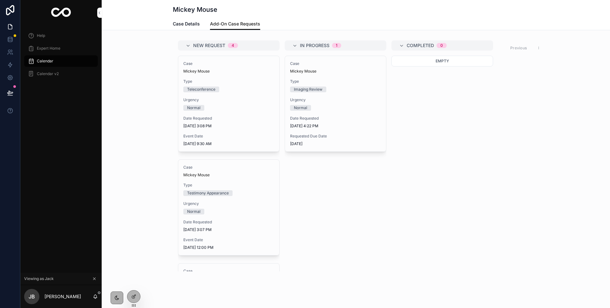
click at [197, 21] on span "Case Details" at bounding box center [186, 24] width 27 height 6
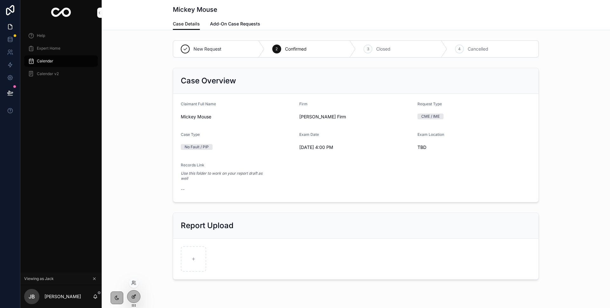
click at [137, 296] on div at bounding box center [133, 296] width 13 height 12
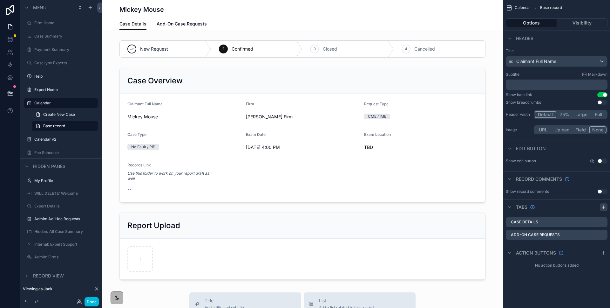
click at [606, 206] on icon "scrollable content" at bounding box center [603, 206] width 5 height 5
click at [602, 245] on icon "scrollable content" at bounding box center [602, 247] width 5 height 5
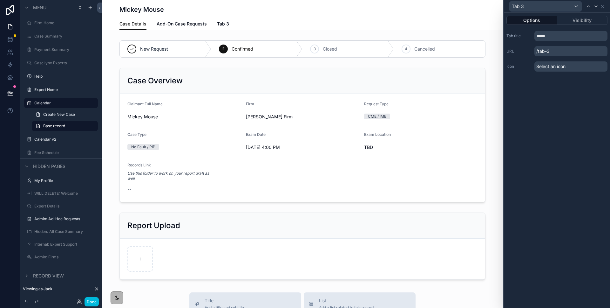
click at [566, 66] on div "Select an icon" at bounding box center [571, 66] width 73 height 10
drag, startPoint x: 555, startPoint y: 34, endPoint x: 526, endPoint y: 32, distance: 29.7
click at [526, 32] on div "Tab title *****" at bounding box center [557, 36] width 101 height 10
type input "*"
drag, startPoint x: 563, startPoint y: 36, endPoint x: 558, endPoint y: 36, distance: 4.8
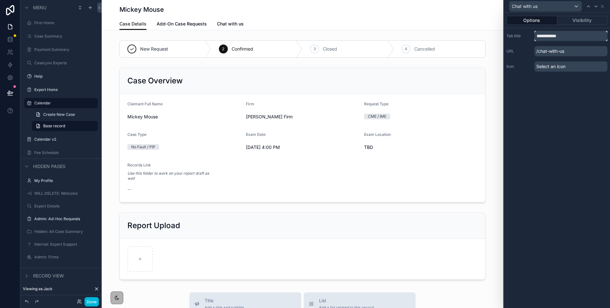
click at [558, 36] on input "**********" at bounding box center [571, 36] width 73 height 10
click at [562, 37] on input "**********" at bounding box center [571, 36] width 73 height 10
drag, startPoint x: 546, startPoint y: 38, endPoint x: 584, endPoint y: 38, distance: 37.5
click at [584, 38] on input "**********" at bounding box center [571, 36] width 73 height 10
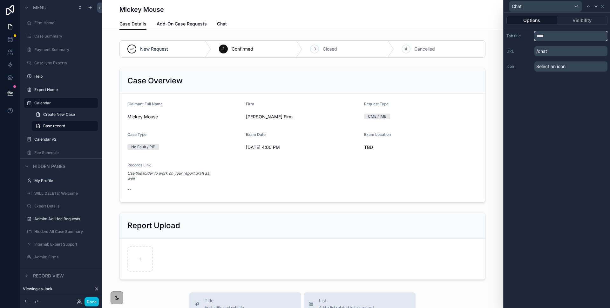
click at [544, 36] on input "****" at bounding box center [571, 36] width 73 height 10
type input "*********"
click at [226, 24] on span "Messaging" at bounding box center [229, 24] width 24 height 6
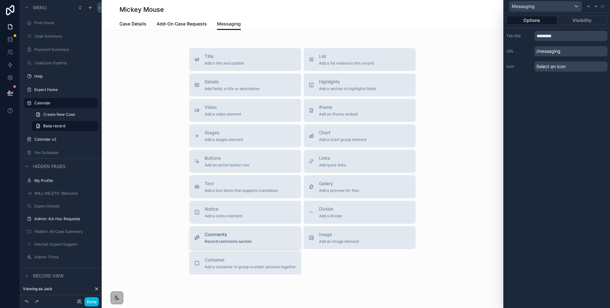
click at [237, 240] on span "Record comments section" at bounding box center [228, 241] width 47 height 5
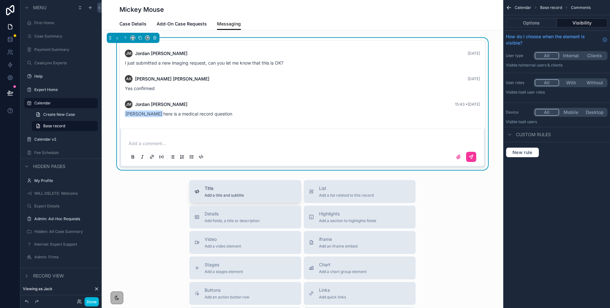
click at [225, 193] on span "Add a title and subtitle" at bounding box center [224, 195] width 39 height 5
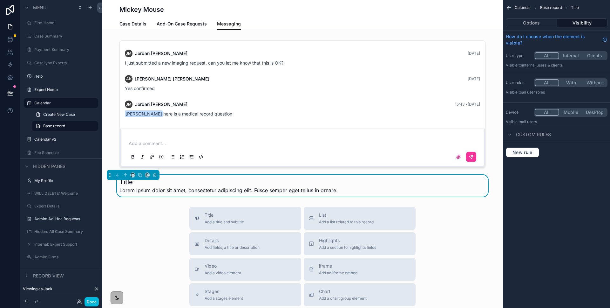
scroll to position [32, 0]
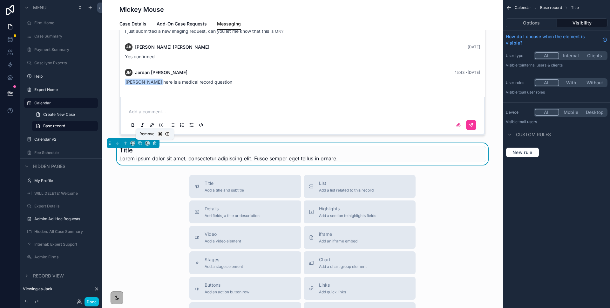
click at [156, 144] on icon "scrollable content" at bounding box center [155, 143] width 3 height 3
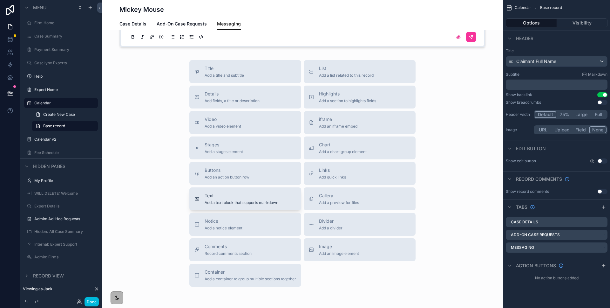
scroll to position [112, 0]
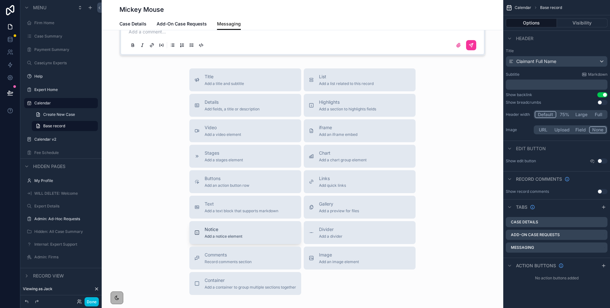
click at [223, 237] on span "Add a notice element" at bounding box center [224, 236] width 38 height 5
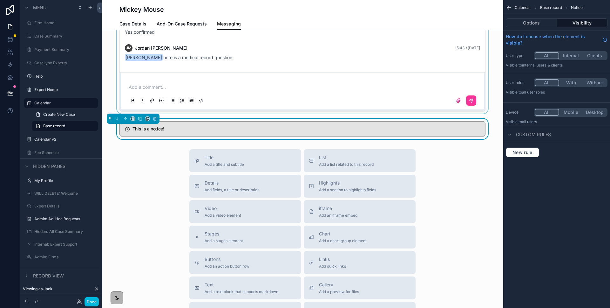
scroll to position [31, 0]
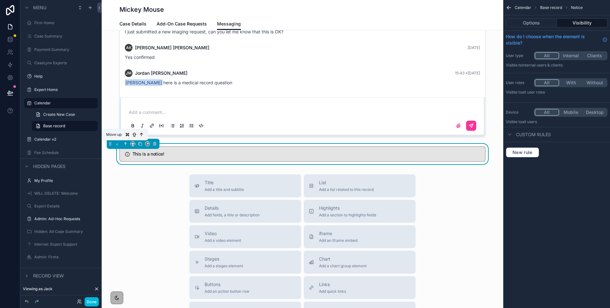
click at [127, 144] on icon "scrollable content" at bounding box center [125, 143] width 4 height 4
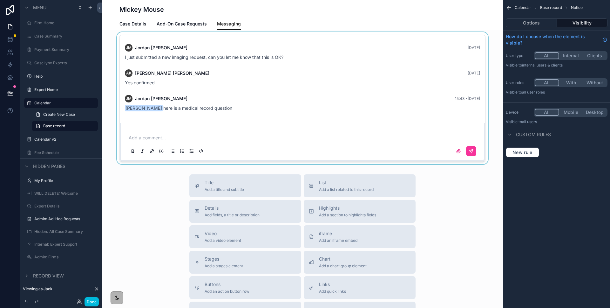
scroll to position [0, 0]
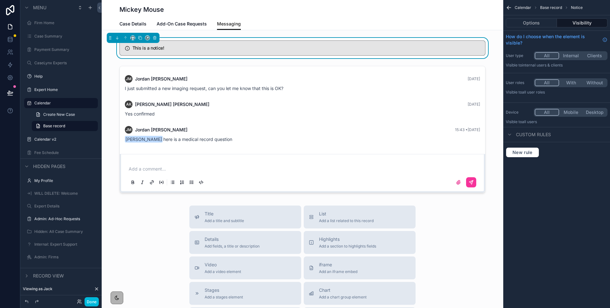
drag, startPoint x: 225, startPoint y: 43, endPoint x: 218, endPoint y: 42, distance: 6.4
click at [225, 43] on div "This is a notice!" at bounding box center [303, 47] width 366 height 15
click at [546, 21] on button "Options" at bounding box center [531, 22] width 51 height 9
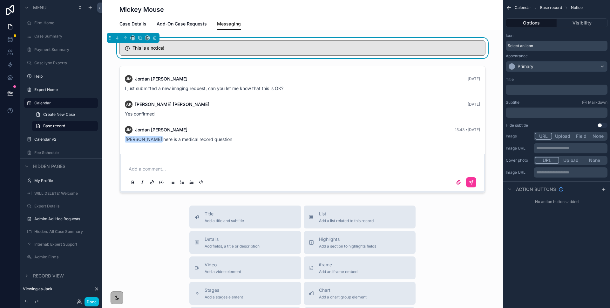
click at [530, 90] on p "﻿" at bounding box center [558, 89] width 98 height 5
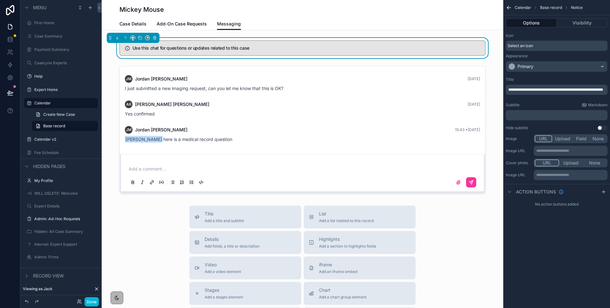
click at [532, 90] on span "**********" at bounding box center [556, 90] width 95 height 4
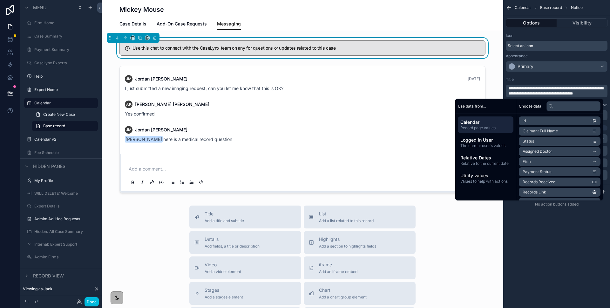
click at [517, 92] on span "**********" at bounding box center [556, 90] width 95 height 9
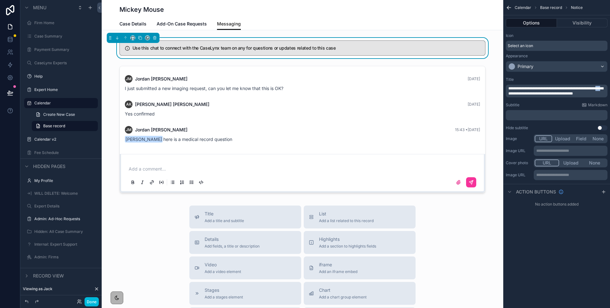
click at [517, 92] on span "**********" at bounding box center [556, 90] width 95 height 9
click at [590, 92] on span "**********" at bounding box center [556, 90] width 95 height 9
click at [507, 47] on div "Select an icon" at bounding box center [557, 46] width 102 height 10
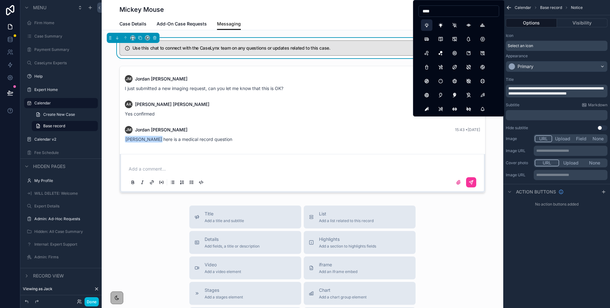
type input "****"
click at [427, 24] on button "Bulb" at bounding box center [426, 24] width 11 height 11
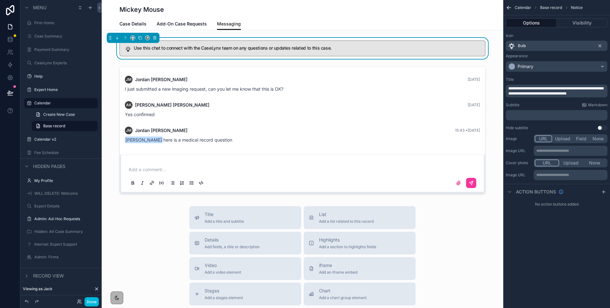
drag, startPoint x: 601, startPoint y: 96, endPoint x: 597, endPoint y: 94, distance: 4.0
click at [599, 95] on p "**********" at bounding box center [558, 91] width 98 height 10
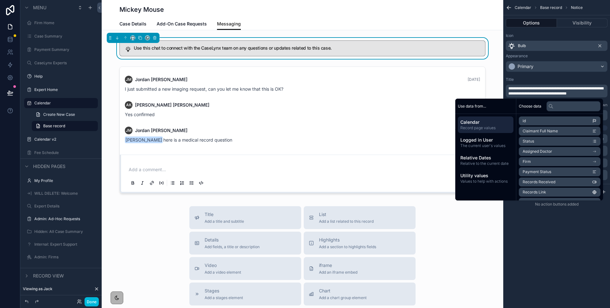
click at [577, 237] on div "**********" at bounding box center [556, 154] width 107 height 308
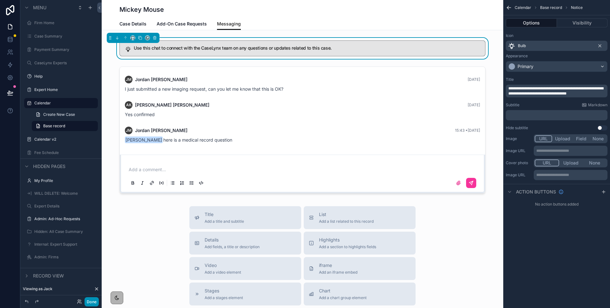
click at [88, 301] on button "Done" at bounding box center [92, 301] width 14 height 9
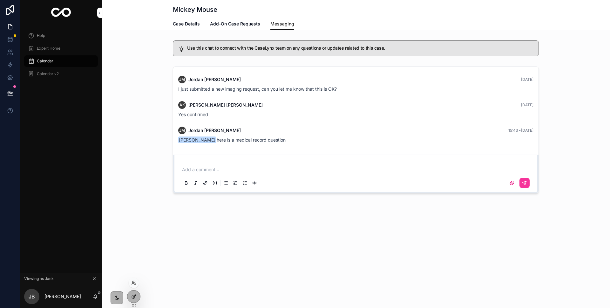
click at [133, 300] on div at bounding box center [133, 296] width 13 height 12
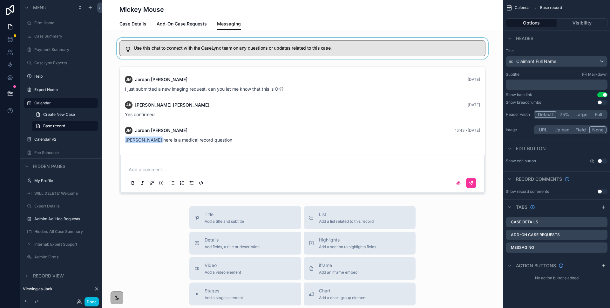
click at [243, 51] on div "scrollable content" at bounding box center [303, 48] width 402 height 21
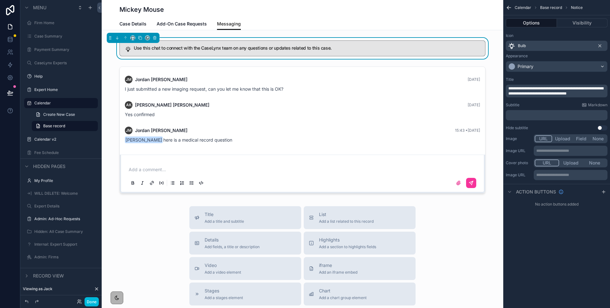
click at [592, 94] on p "**********" at bounding box center [558, 91] width 98 height 10
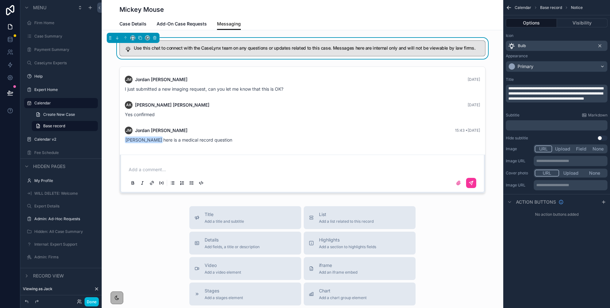
click at [531, 100] on span "**********" at bounding box center [556, 93] width 95 height 14
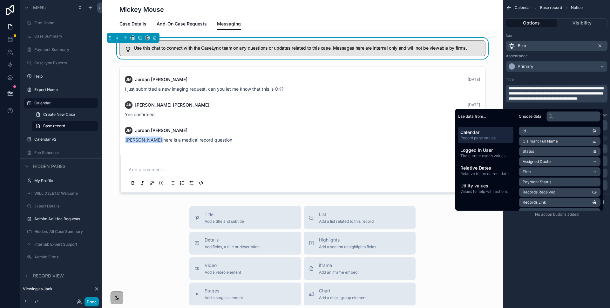
click at [93, 302] on button "Done" at bounding box center [92, 301] width 14 height 9
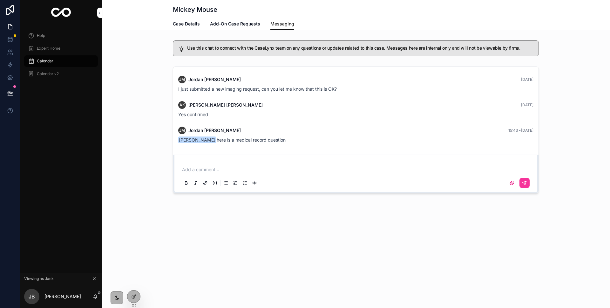
click at [203, 167] on p "scrollable content" at bounding box center [357, 169] width 350 height 6
click at [526, 183] on icon "scrollable content" at bounding box center [525, 183] width 4 height 4
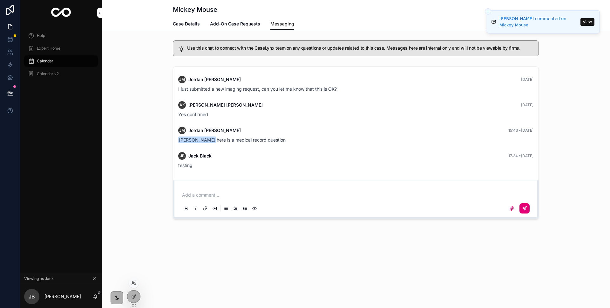
click at [134, 286] on div at bounding box center [134, 282] width 10 height 10
click at [134, 283] on icon at bounding box center [133, 282] width 5 height 5
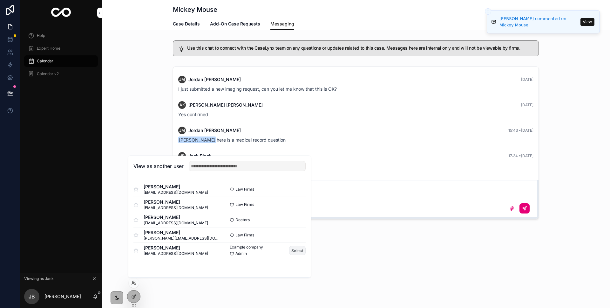
click at [297, 252] on button "Select" at bounding box center [297, 250] width 17 height 9
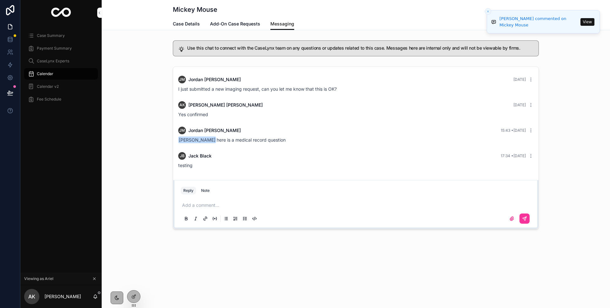
click at [489, 10] on icon "Close toast" at bounding box center [488, 12] width 4 height 4
click at [97, 294] on icon "scrollable content" at bounding box center [95, 296] width 5 height 5
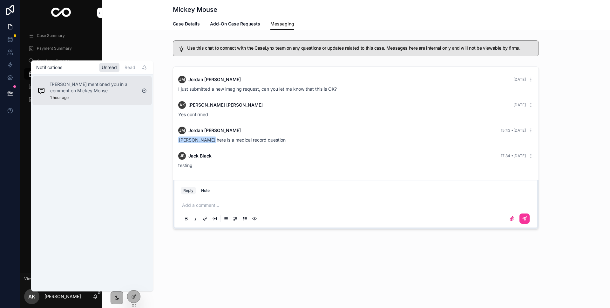
click at [63, 90] on p "[PERSON_NAME] mentioned you in a comment on Mickey Mouse" at bounding box center [93, 87] width 86 height 13
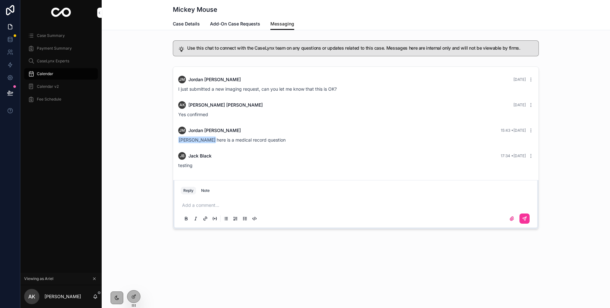
click at [55, 34] on span "Case Summary" at bounding box center [51, 35] width 28 height 5
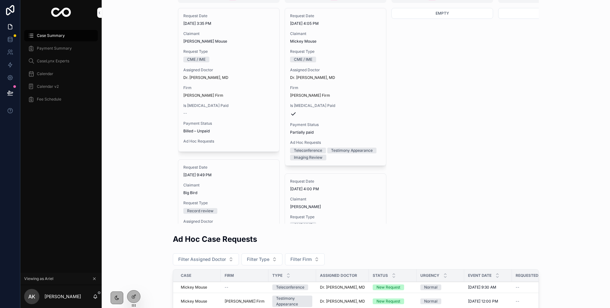
scroll to position [27, 0]
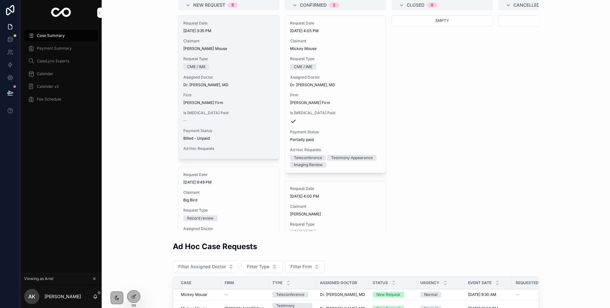
click at [241, 74] on div "Request Date [DATE] 3:35 PM Claimant [PERSON_NAME] Mouse Request Type CME / IME…" at bounding box center [228, 87] width 101 height 143
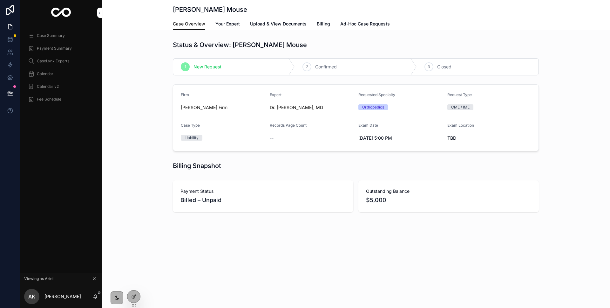
click at [209, 210] on div "Payment Status Billed – Unpaid" at bounding box center [263, 196] width 181 height 32
click at [204, 132] on div "Case Type Liability" at bounding box center [223, 133] width 84 height 20
click at [226, 26] on span "Your Expert" at bounding box center [228, 24] width 24 height 6
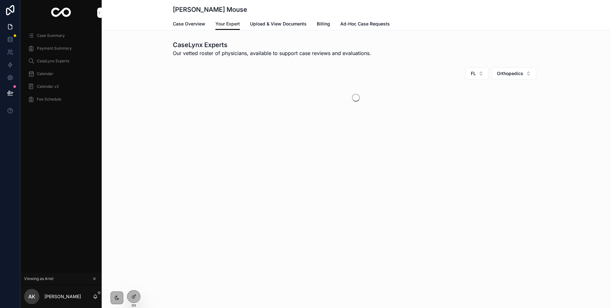
click at [274, 28] on link "Upload & View Documents" at bounding box center [278, 24] width 57 height 13
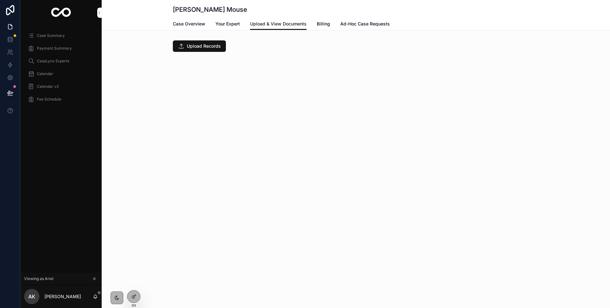
drag, startPoint x: 321, startPoint y: 25, endPoint x: 357, endPoint y: 22, distance: 35.7
click at [321, 25] on span "Billing" at bounding box center [323, 24] width 13 height 6
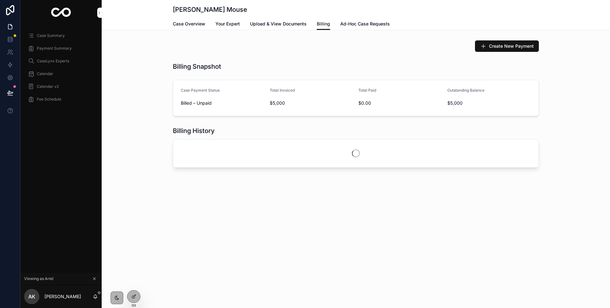
click at [359, 23] on span "Ad-Hoc Case Requests" at bounding box center [365, 24] width 50 height 6
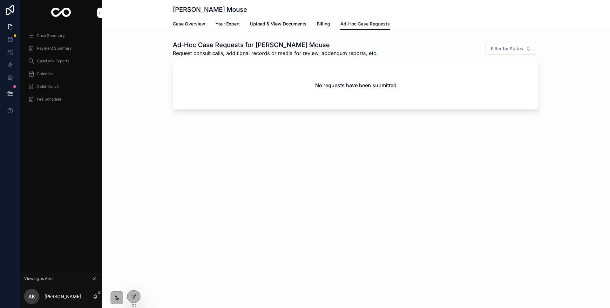
click at [181, 23] on span "Case Overview" at bounding box center [189, 24] width 32 height 6
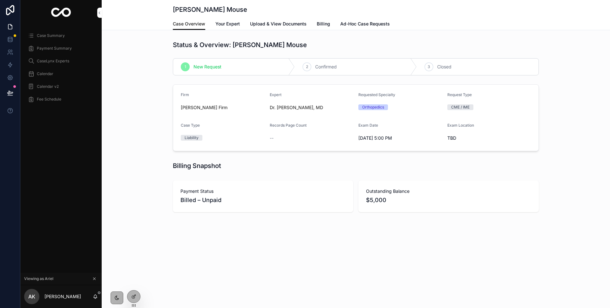
click at [48, 72] on span "Calendar" at bounding box center [45, 73] width 17 height 5
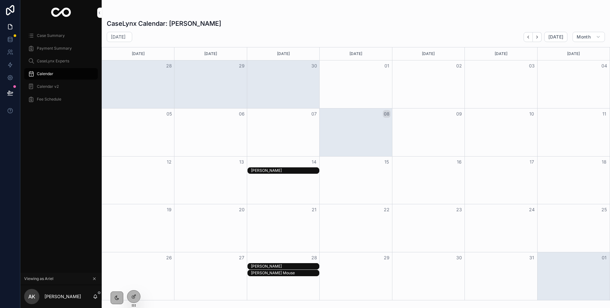
click at [266, 271] on div "[PERSON_NAME] Mouse" at bounding box center [285, 272] width 68 height 5
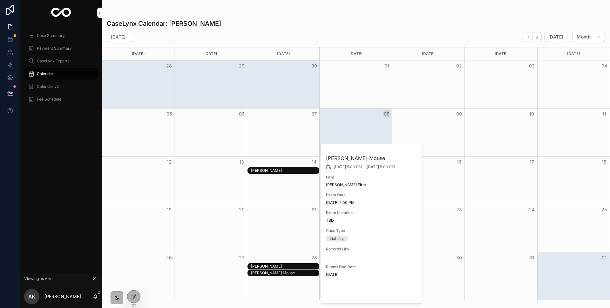
click at [397, 292] on span "Open" at bounding box center [401, 292] width 12 height 6
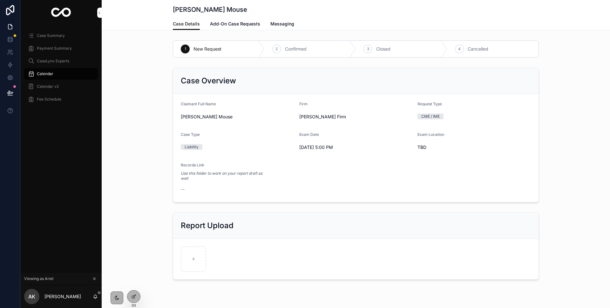
click at [52, 75] on span "Calendar" at bounding box center [45, 73] width 17 height 5
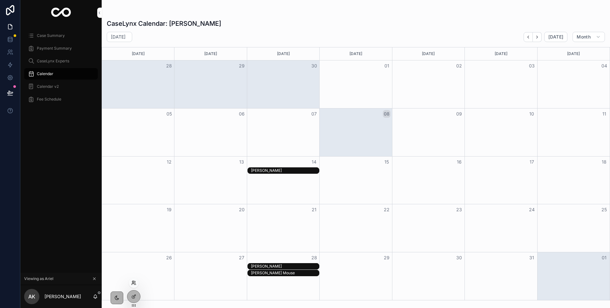
click at [133, 284] on icon at bounding box center [133, 282] width 5 height 5
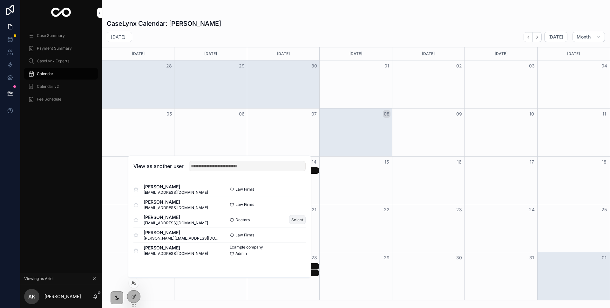
click at [297, 221] on button "Select" at bounding box center [297, 219] width 17 height 9
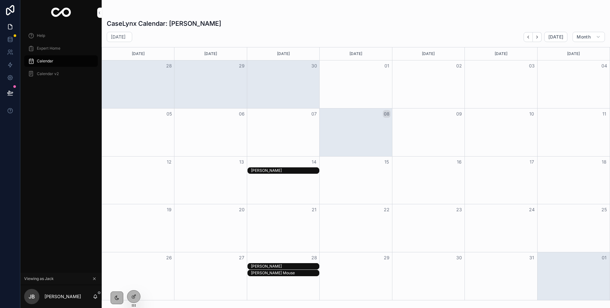
click at [42, 50] on span "Expert Home" at bounding box center [49, 48] width 24 height 5
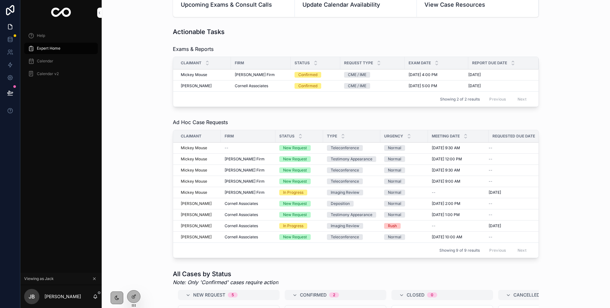
scroll to position [82, 0]
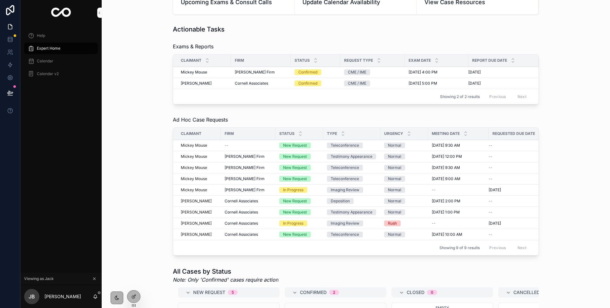
click at [250, 83] on span "Cornell Associates" at bounding box center [251, 83] width 33 height 5
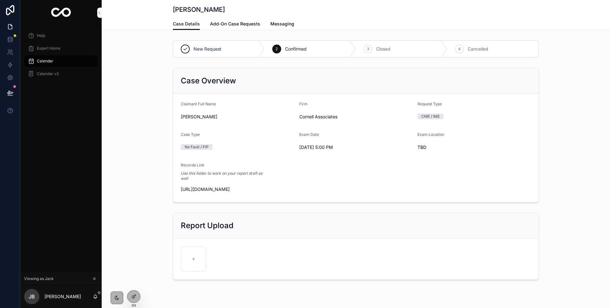
scroll to position [17, 0]
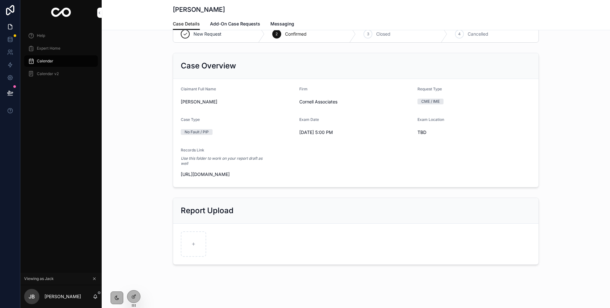
click at [65, 48] on div "Expert Home" at bounding box center [61, 48] width 66 height 10
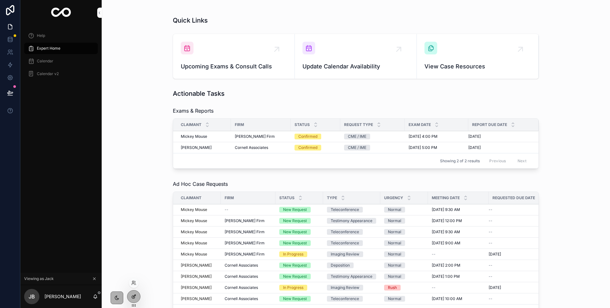
click at [133, 291] on div at bounding box center [133, 296] width 13 height 12
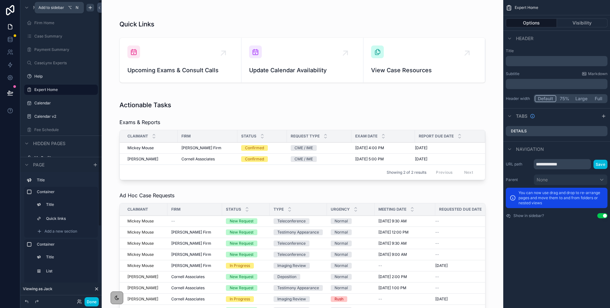
click at [90, 8] on icon "scrollable content" at bounding box center [90, 7] width 5 height 5
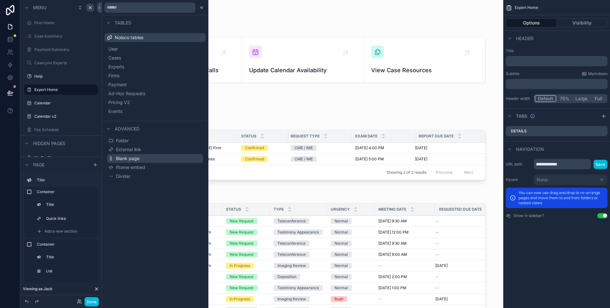
click at [133, 157] on span "Blank page" at bounding box center [128, 158] width 24 height 6
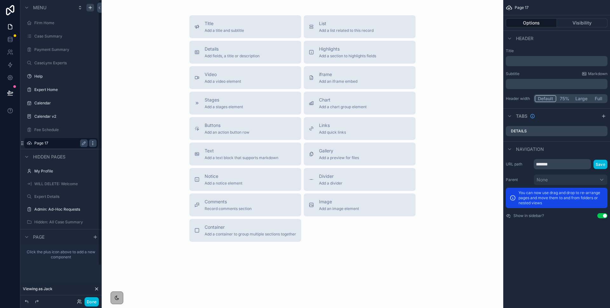
click at [91, 143] on icon "scrollable content" at bounding box center [92, 142] width 5 height 5
click at [115, 147] on span "Remove" at bounding box center [121, 147] width 17 height 6
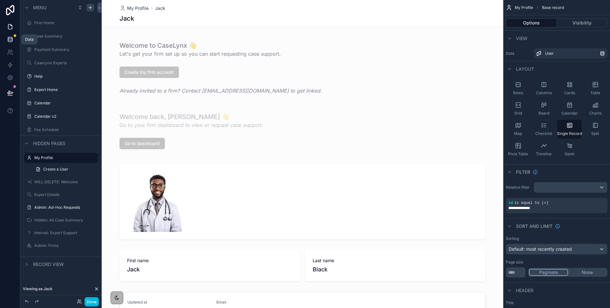
click at [9, 42] on icon at bounding box center [10, 39] width 6 height 6
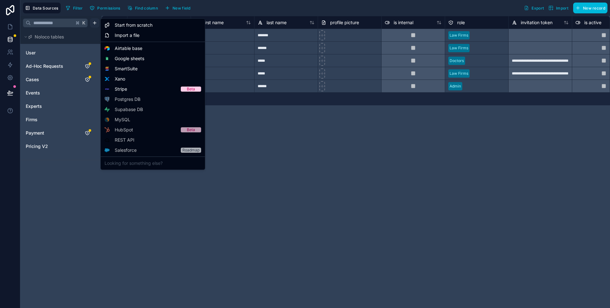
click at [96, 24] on html "**********" at bounding box center [305, 154] width 610 height 308
click at [143, 25] on span "Start from scratch" at bounding box center [134, 25] width 38 height 6
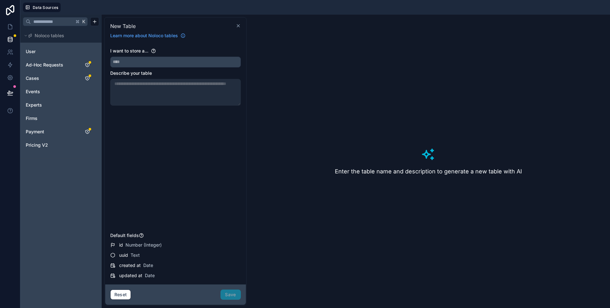
click at [238, 25] on icon at bounding box center [238, 25] width 3 height 3
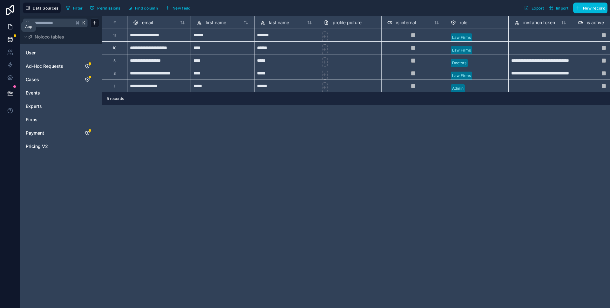
click at [13, 25] on link at bounding box center [10, 26] width 20 height 13
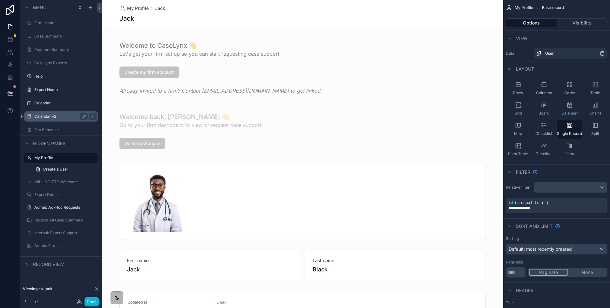
click at [58, 119] on div "Calendar v2" at bounding box center [60, 117] width 53 height 8
click at [56, 116] on label "Calendar v2" at bounding box center [59, 116] width 51 height 5
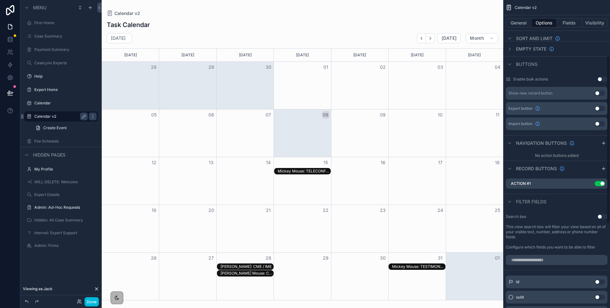
scroll to position [111, 0]
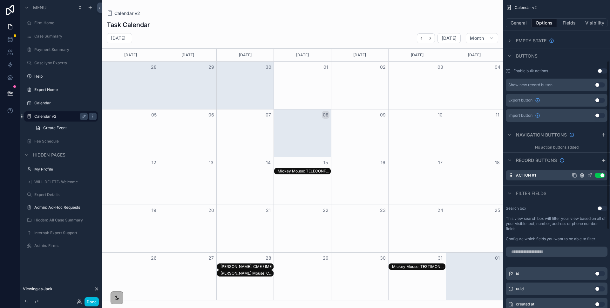
click at [589, 173] on icon "scrollable content" at bounding box center [589, 175] width 5 height 5
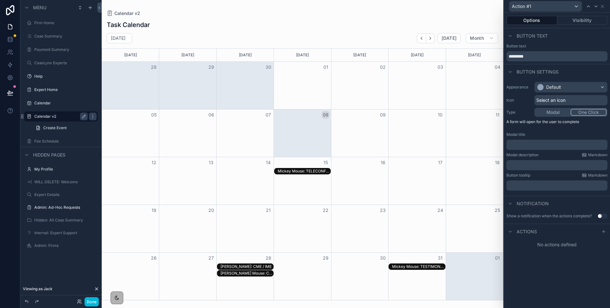
click at [587, 113] on button "One Click" at bounding box center [589, 112] width 36 height 7
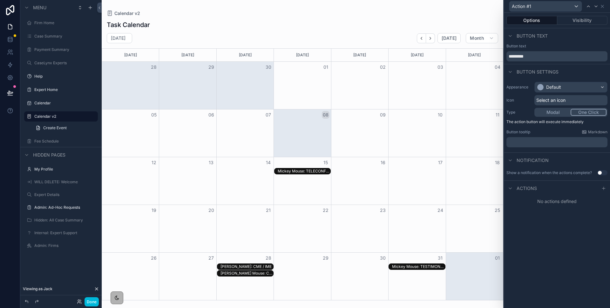
click at [604, 192] on div "Actions" at bounding box center [557, 187] width 106 height 15
click at [604, 189] on icon at bounding box center [604, 188] width 0 height 3
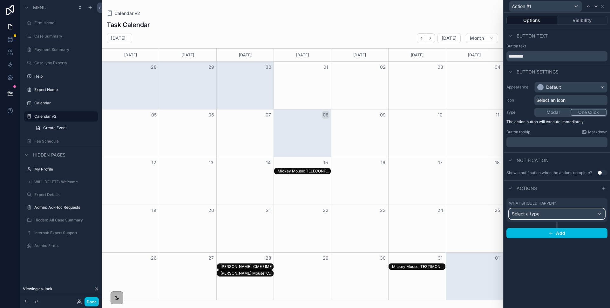
click at [569, 215] on div "Select a type" at bounding box center [557, 214] width 95 height 10
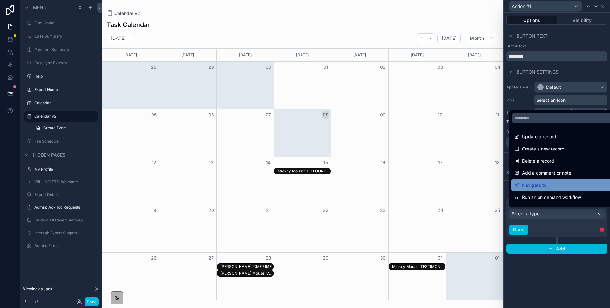
click at [538, 185] on span "Navigate to" at bounding box center [534, 185] width 24 height 8
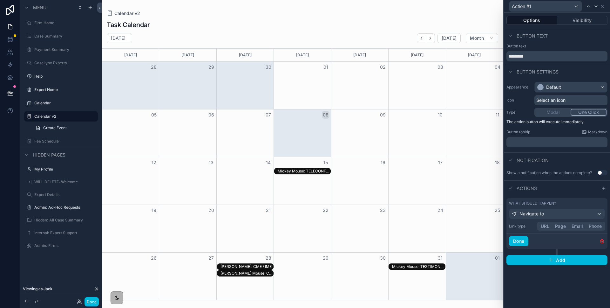
click at [558, 225] on button "Page" at bounding box center [560, 226] width 17 height 7
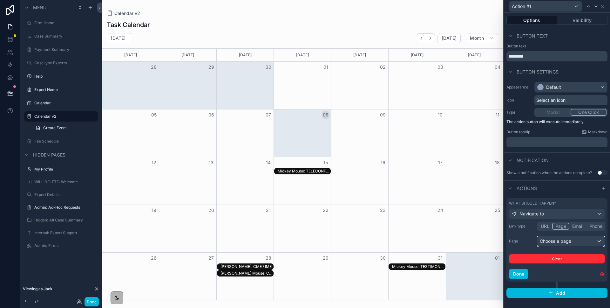
click at [557, 238] on div "Choose a page" at bounding box center [571, 241] width 67 height 10
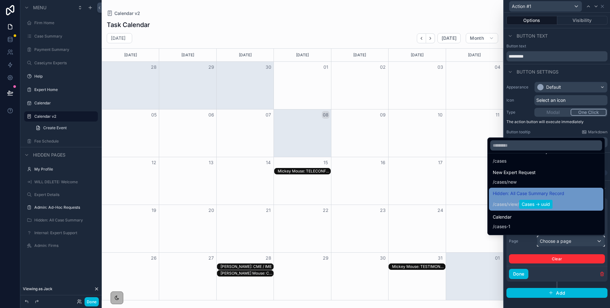
scroll to position [400, 0]
click at [529, 202] on span "Cases -> uuid" at bounding box center [535, 204] width 33 height 9
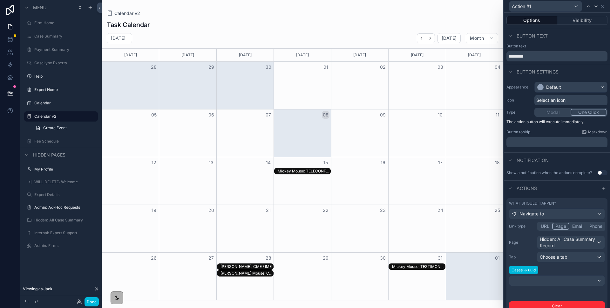
scroll to position [5, 0]
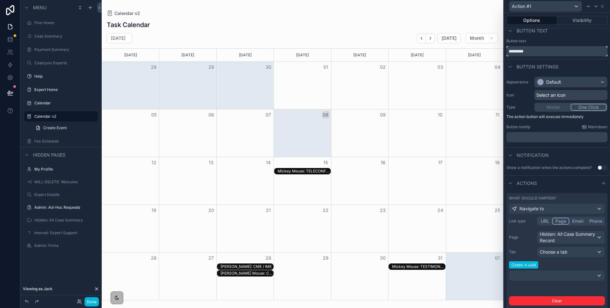
drag, startPoint x: 533, startPoint y: 51, endPoint x: 502, endPoint y: 51, distance: 31.2
click at [502, 51] on div "Action #1 Options Visibility Button text Button text ********* Button settings …" at bounding box center [305, 154] width 610 height 308
type input "*"
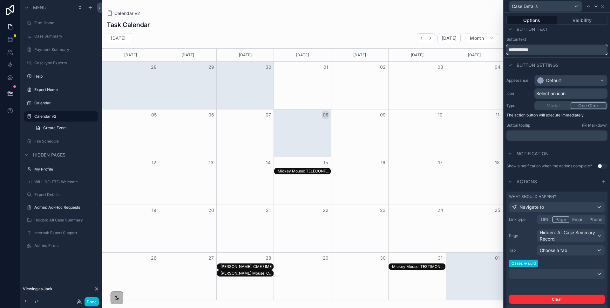
type input "**********"
click at [574, 82] on div "Default" at bounding box center [571, 80] width 72 height 10
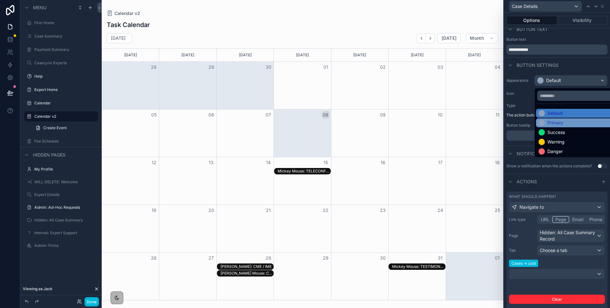
click at [558, 120] on div "Primary" at bounding box center [556, 123] width 16 height 6
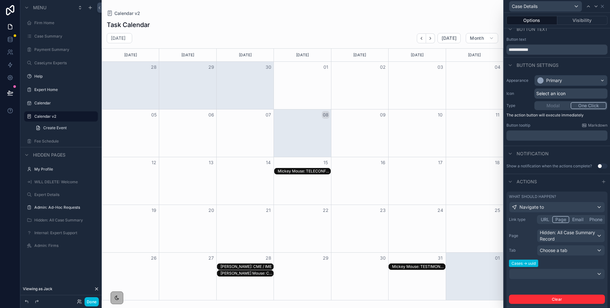
scroll to position [0, 0]
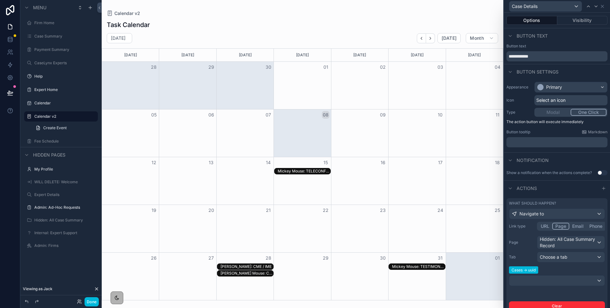
click at [545, 104] on div "Select an icon" at bounding box center [571, 100] width 73 height 10
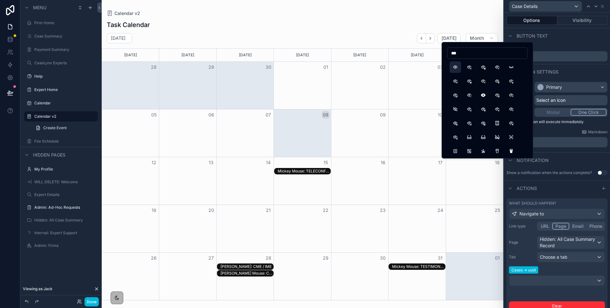
type input "***"
click at [455, 69] on button "Eye" at bounding box center [455, 66] width 11 height 11
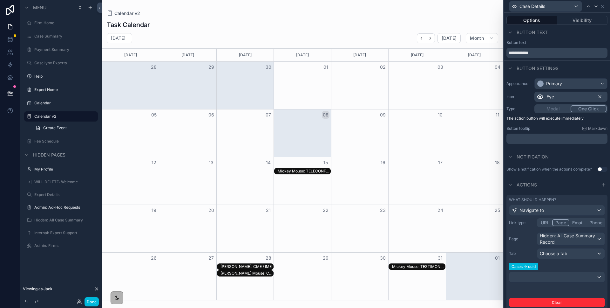
scroll to position [39, 0]
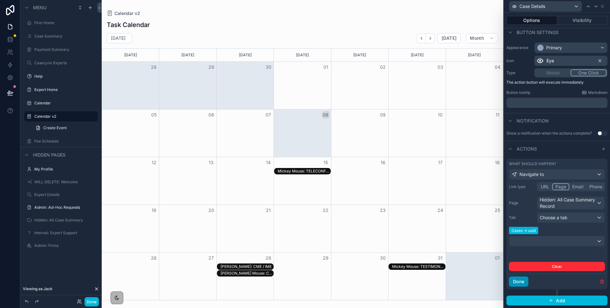
click at [515, 283] on button "Done" at bounding box center [518, 281] width 19 height 10
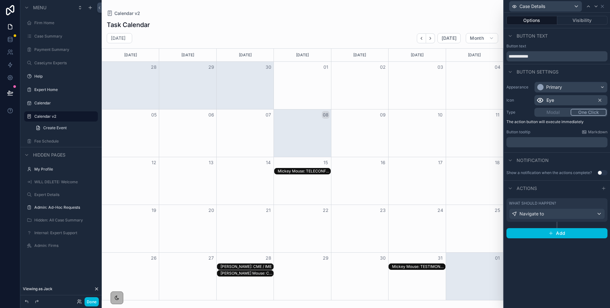
scroll to position [0, 0]
click at [93, 304] on button "Done" at bounding box center [92, 301] width 14 height 9
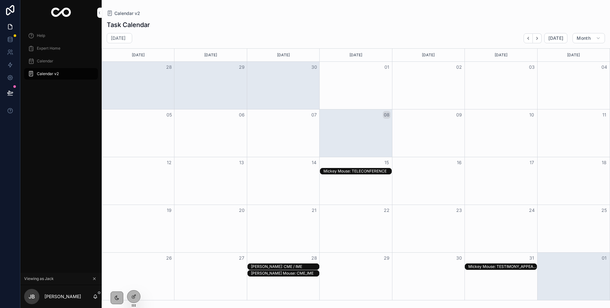
click at [358, 161] on div "15" at bounding box center [356, 162] width 72 height 11
click at [137, 295] on div at bounding box center [133, 296] width 13 height 12
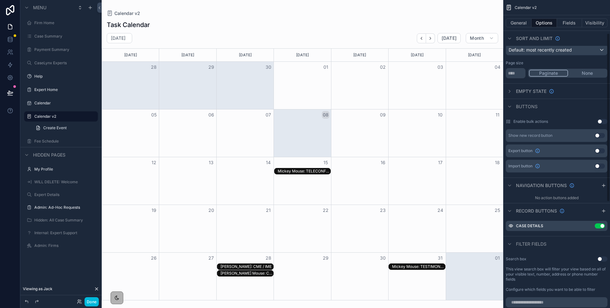
scroll to position [98, 0]
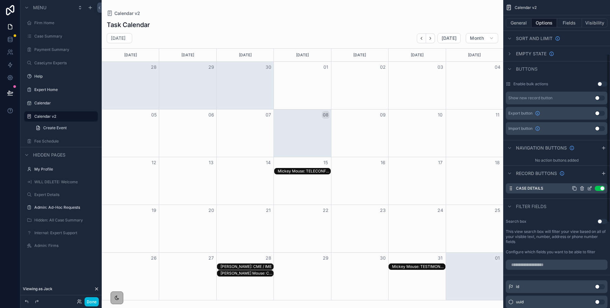
click at [590, 189] on icon "scrollable content" at bounding box center [589, 188] width 5 height 5
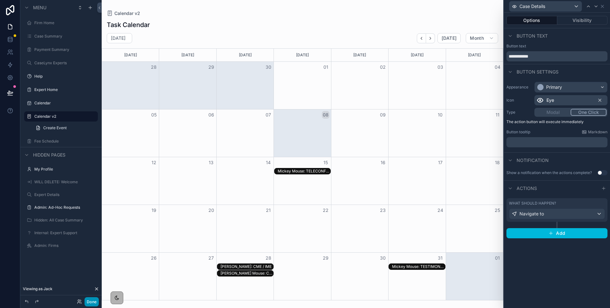
click at [92, 300] on button "Done" at bounding box center [92, 301] width 14 height 9
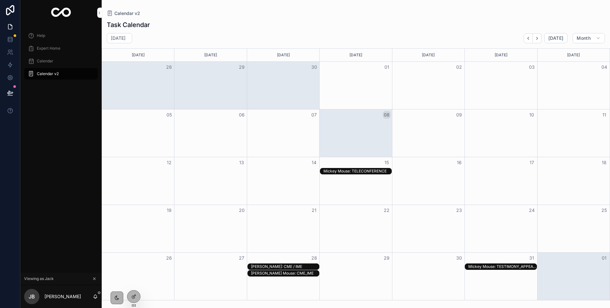
click at [362, 171] on div "Mickey Mouse: TELECONFERENCE" at bounding box center [358, 170] width 68 height 5
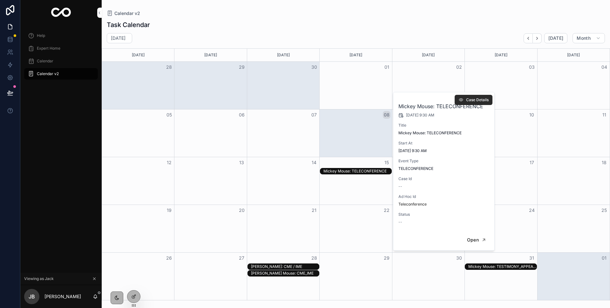
click at [462, 99] on icon "scrollable content" at bounding box center [461, 99] width 5 height 5
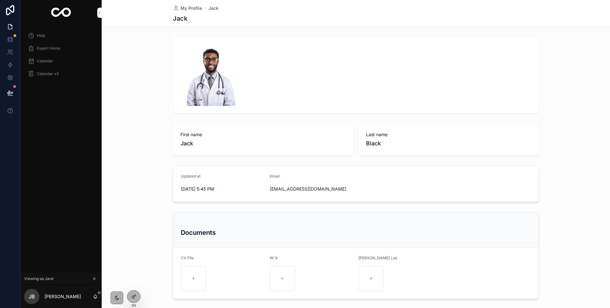
scroll to position [34, 0]
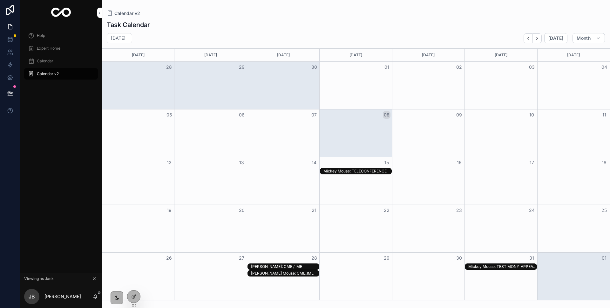
click at [332, 172] on div "Mickey Mouse: TELECONFERENCE" at bounding box center [358, 170] width 68 height 5
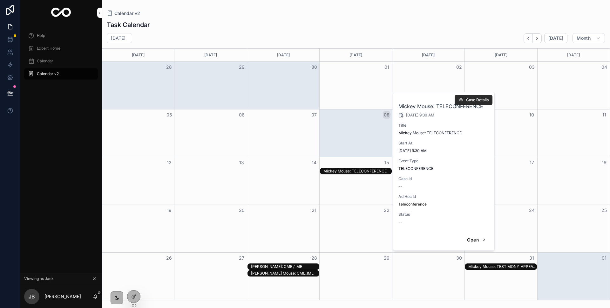
click at [468, 99] on span "Case Details" at bounding box center [477, 99] width 23 height 5
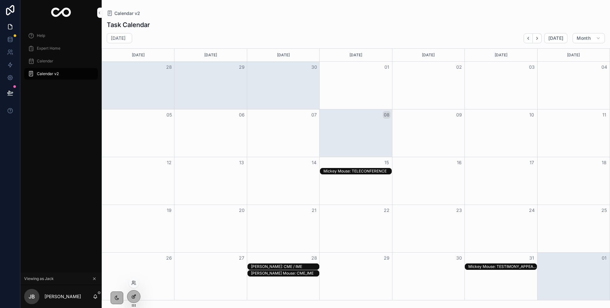
click at [133, 295] on icon at bounding box center [133, 296] width 5 height 5
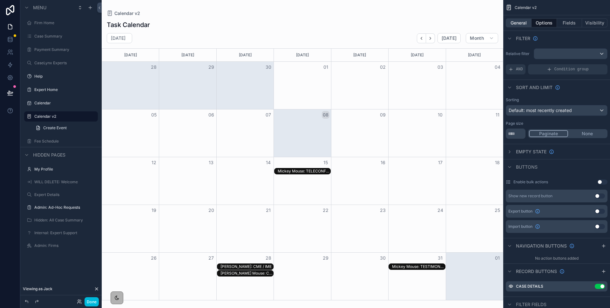
click at [519, 22] on button "General" at bounding box center [519, 22] width 26 height 9
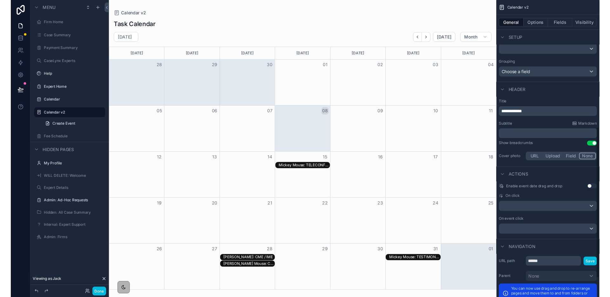
scroll to position [299, 0]
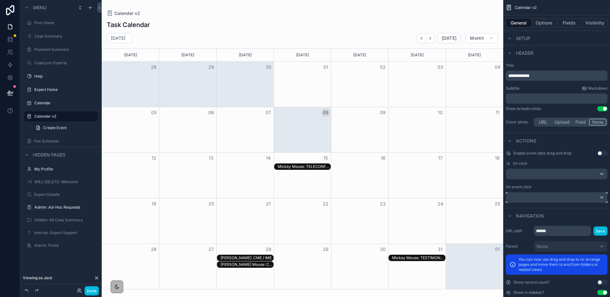
click at [540, 194] on div "scrollable content" at bounding box center [556, 197] width 101 height 10
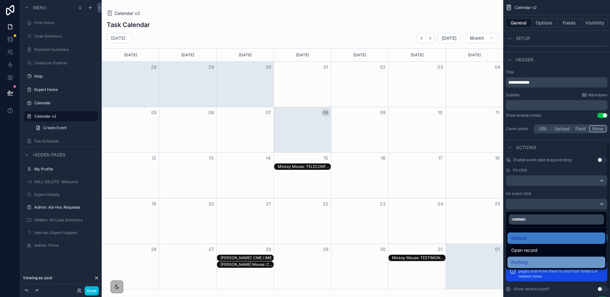
click at [536, 258] on div "Nothing" at bounding box center [557, 262] width 98 height 11
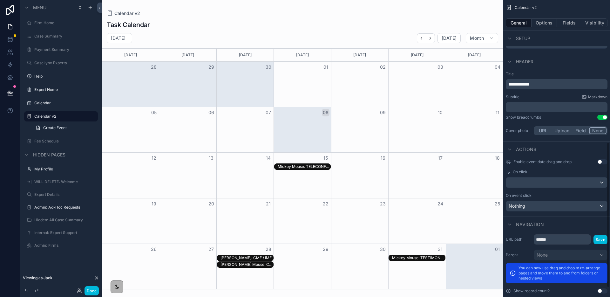
scroll to position [290, 0]
drag, startPoint x: 91, startPoint y: 291, endPoint x: 95, endPoint y: 290, distance: 3.7
click at [91, 292] on button "Done" at bounding box center [92, 290] width 14 height 9
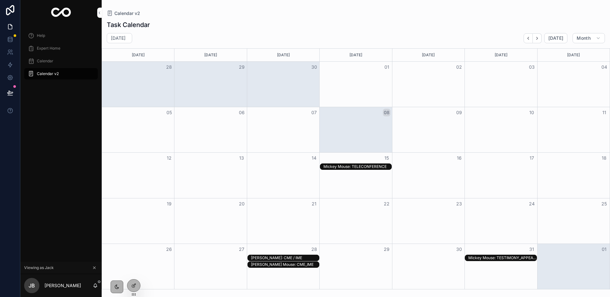
click at [338, 166] on div "Mickey Mouse: TELECONFERENCE" at bounding box center [358, 166] width 68 height 5
click at [349, 165] on div "Mickey Mouse: TELECONFERENCE" at bounding box center [358, 166] width 68 height 5
click at [136, 283] on div at bounding box center [133, 285] width 13 height 12
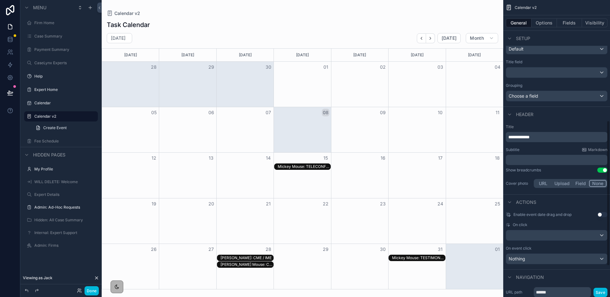
scroll to position [250, 0]
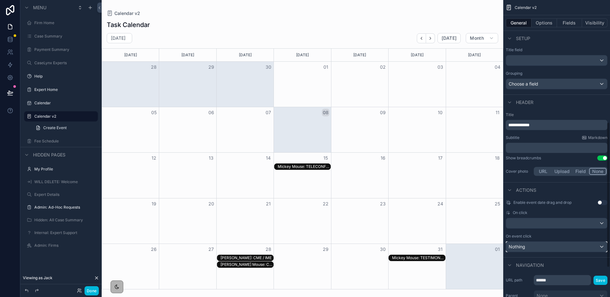
click at [529, 248] on div "Nothing" at bounding box center [556, 247] width 101 height 10
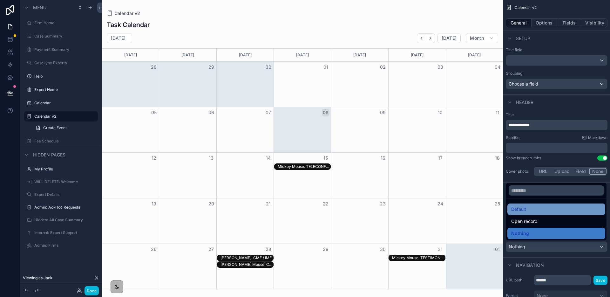
click at [529, 208] on div "Default" at bounding box center [556, 209] width 90 height 8
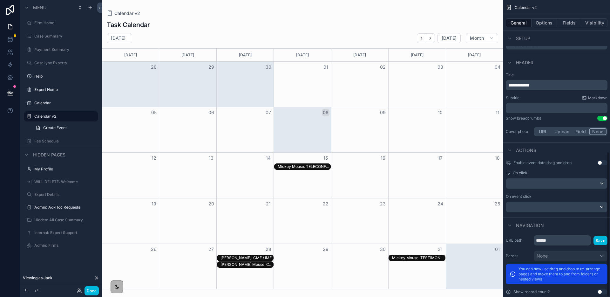
scroll to position [310, 0]
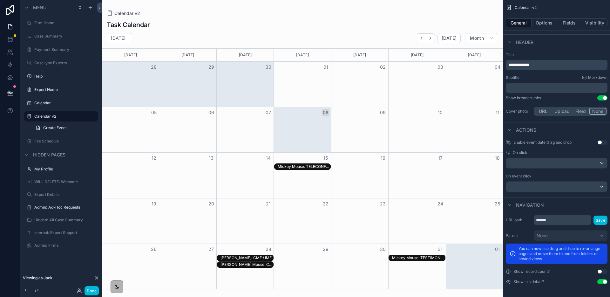
click at [91, 289] on button "Done" at bounding box center [92, 290] width 14 height 9
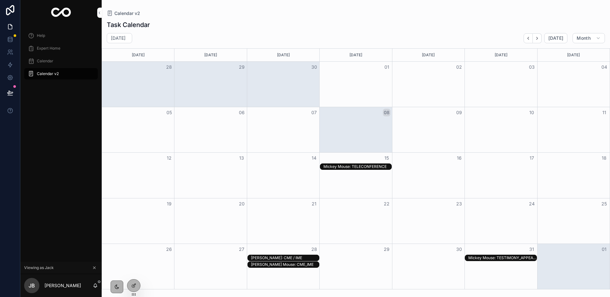
click at [303, 256] on div "Ezra Cornell: CME / IME" at bounding box center [285, 257] width 68 height 5
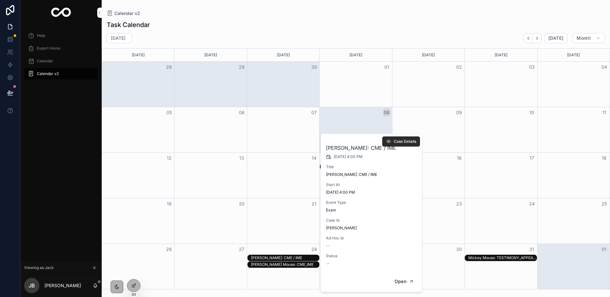
click at [396, 144] on span "Case Details" at bounding box center [405, 141] width 23 height 5
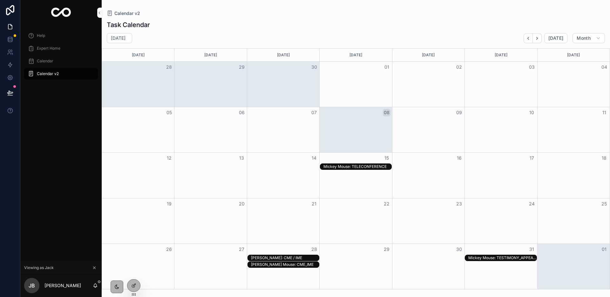
click at [285, 265] on div "Minnie Mouse: CME_IME" at bounding box center [285, 264] width 68 height 5
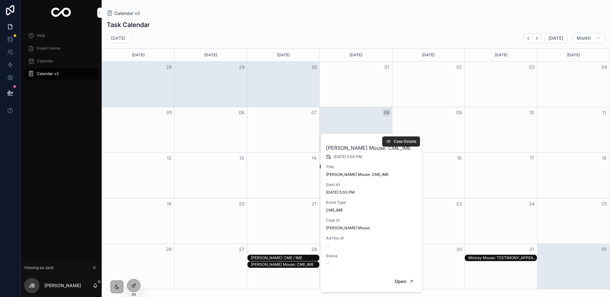
click at [397, 140] on span "Case Details" at bounding box center [405, 141] width 23 height 5
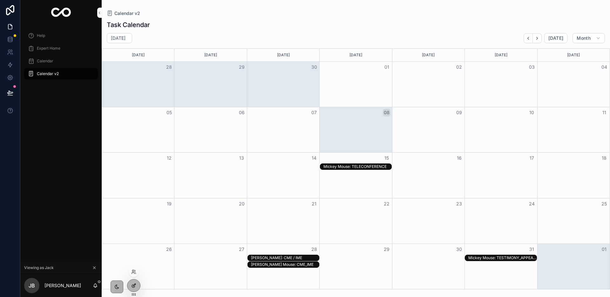
click at [133, 288] on icon at bounding box center [133, 285] width 5 height 5
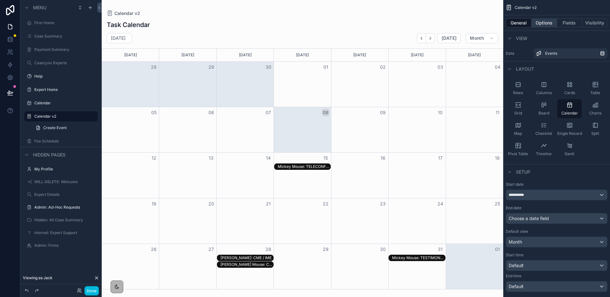
click at [549, 23] on button "Options" at bounding box center [544, 22] width 25 height 9
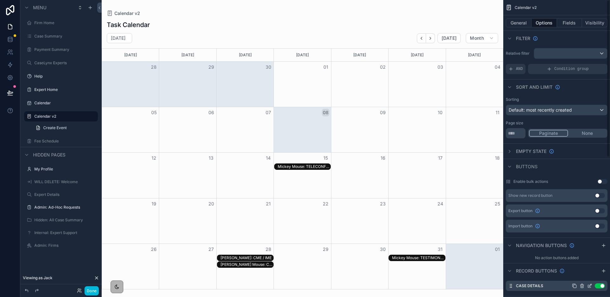
scroll to position [1, 0]
click at [589, 285] on icon "scrollable content" at bounding box center [589, 284] width 5 height 5
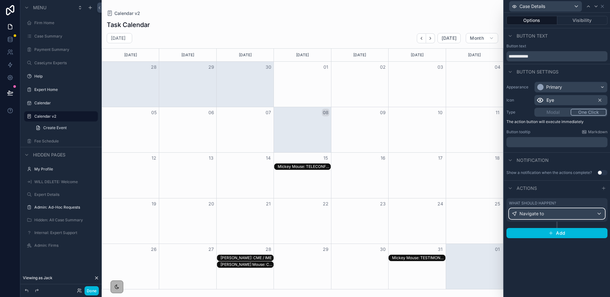
click at [564, 212] on div "Navigate to" at bounding box center [557, 214] width 95 height 10
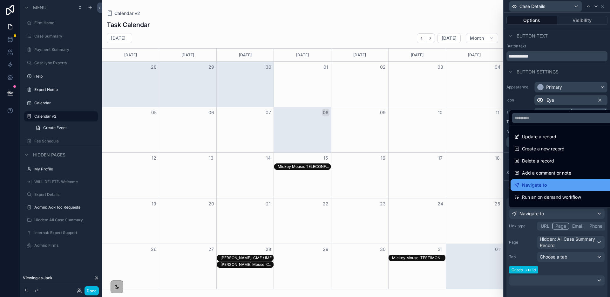
click at [540, 185] on span "Navigate to" at bounding box center [534, 185] width 25 height 8
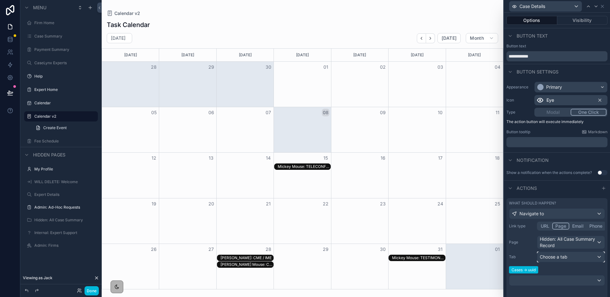
click at [584, 256] on div "Choose a tab" at bounding box center [571, 257] width 67 height 10
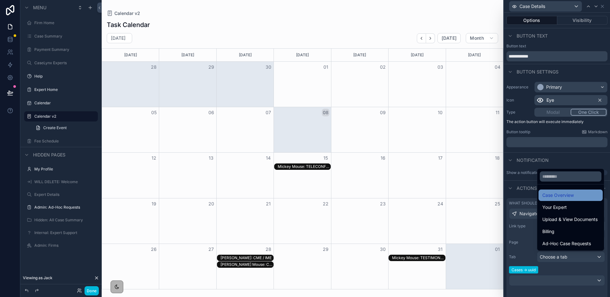
click at [569, 195] on span "Case Overview" at bounding box center [558, 195] width 31 height 8
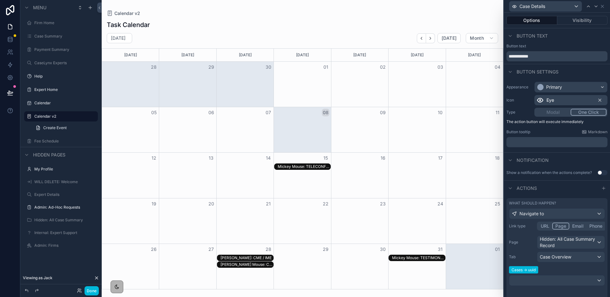
scroll to position [50, 0]
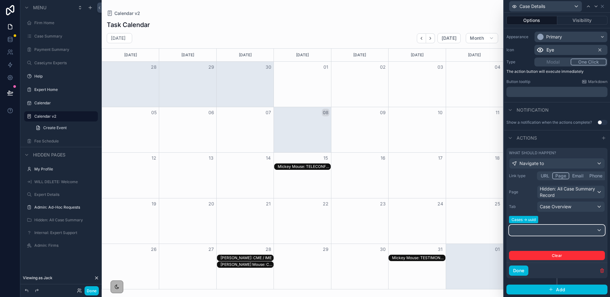
click at [564, 232] on div at bounding box center [557, 230] width 95 height 10
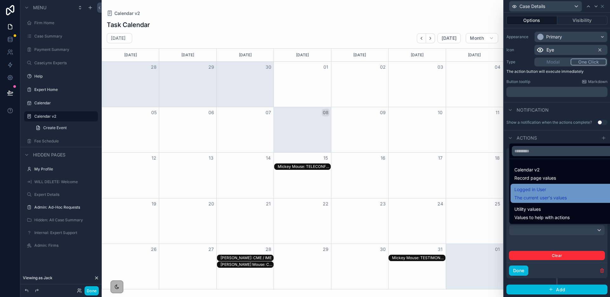
click at [542, 199] on span "The current user's values" at bounding box center [541, 198] width 52 height 6
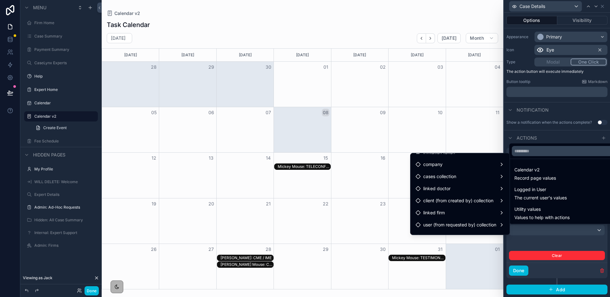
scroll to position [81, 0]
click at [461, 190] on div "linked doctor" at bounding box center [460, 188] width 89 height 8
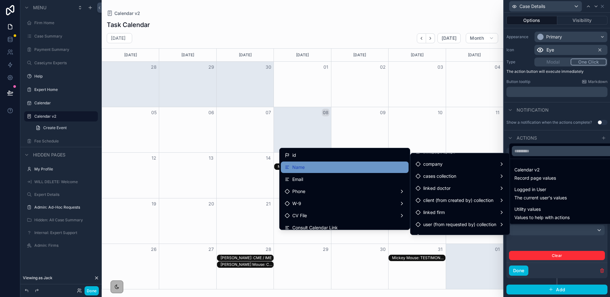
click at [338, 166] on div "Name" at bounding box center [345, 167] width 120 height 8
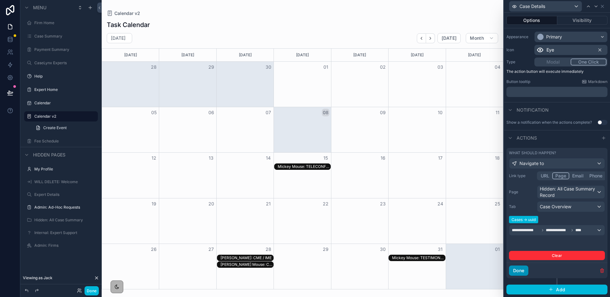
click at [517, 271] on button "Done" at bounding box center [518, 270] width 19 height 10
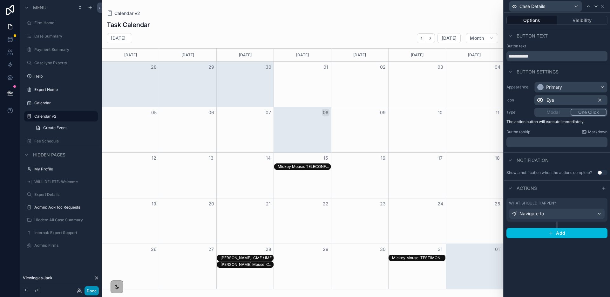
click at [95, 291] on button "Done" at bounding box center [92, 290] width 14 height 9
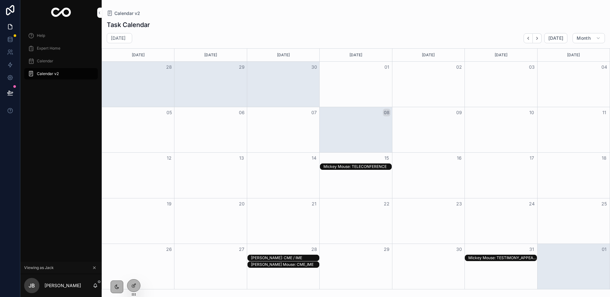
click at [339, 165] on div "Mickey Mouse: TELECONFERENCE" at bounding box center [358, 166] width 68 height 5
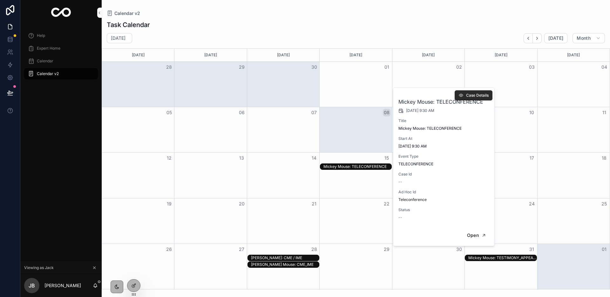
click at [468, 95] on span "Case Details" at bounding box center [477, 95] width 23 height 5
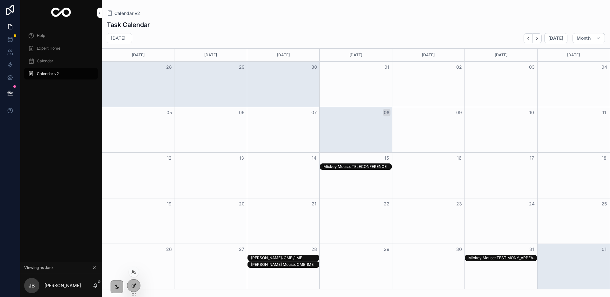
click at [134, 285] on icon at bounding box center [133, 285] width 5 height 5
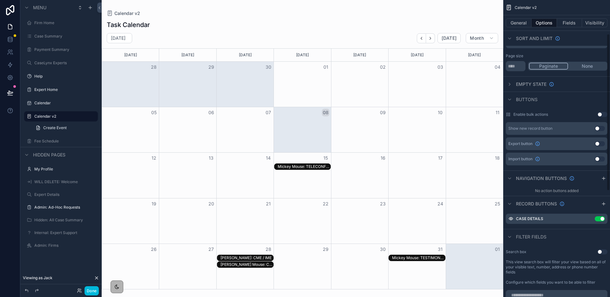
scroll to position [71, 0]
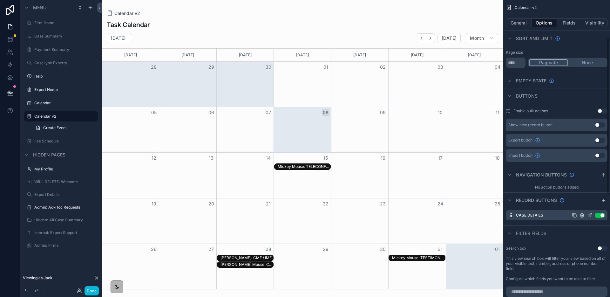
click at [590, 215] on icon "scrollable content" at bounding box center [590, 214] width 3 height 3
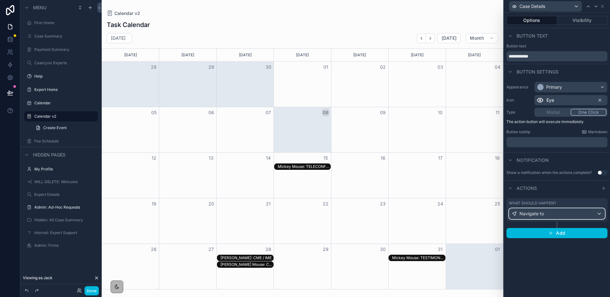
click at [590, 215] on div "Navigate to" at bounding box center [557, 214] width 95 height 10
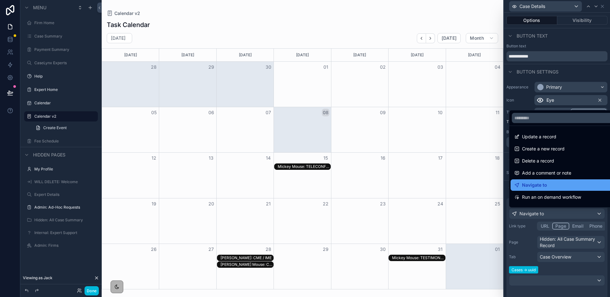
click at [544, 184] on span "Navigate to" at bounding box center [534, 185] width 25 height 8
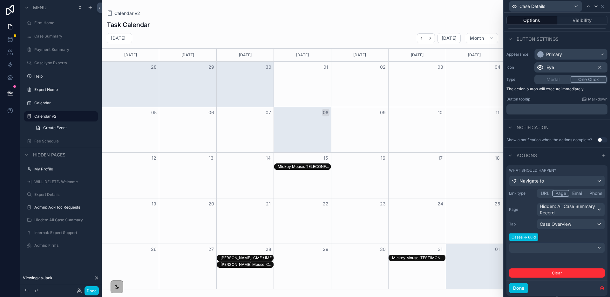
scroll to position [34, 0]
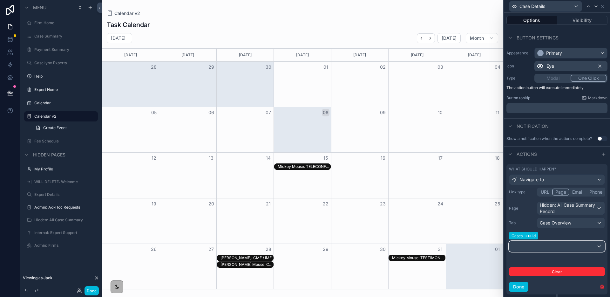
click at [527, 249] on div at bounding box center [557, 246] width 95 height 10
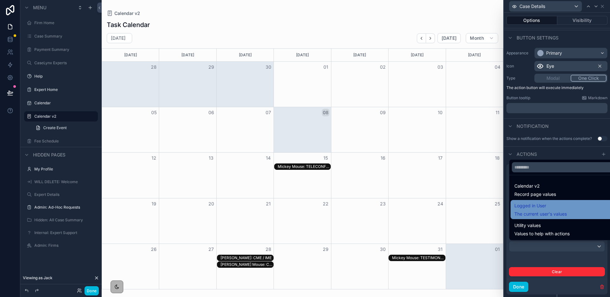
click at [526, 210] on div "Logged in User The current user's values" at bounding box center [541, 209] width 52 height 15
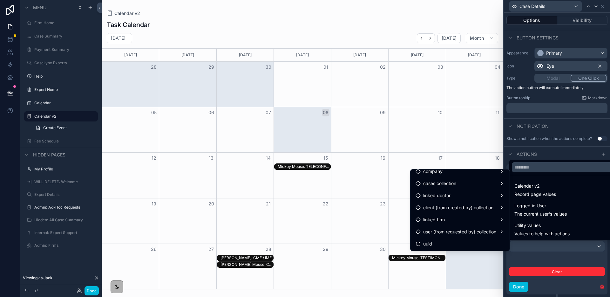
scroll to position [73, 0]
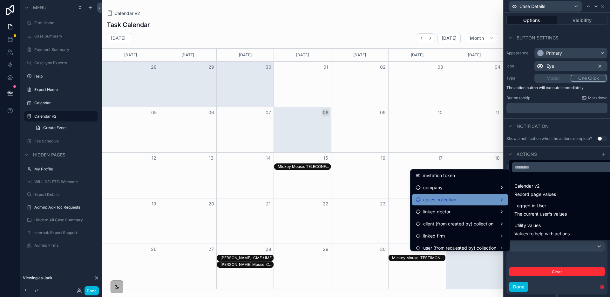
click at [453, 203] on span "cases collection" at bounding box center [439, 200] width 33 height 8
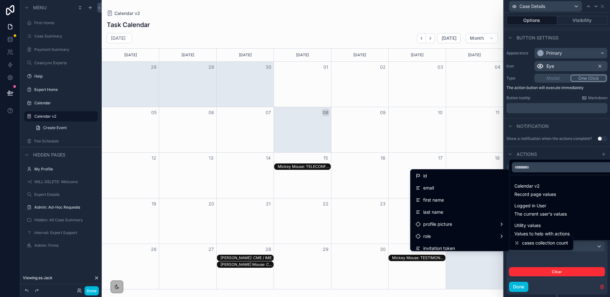
scroll to position [0, 0]
click at [558, 259] on div at bounding box center [557, 148] width 106 height 297
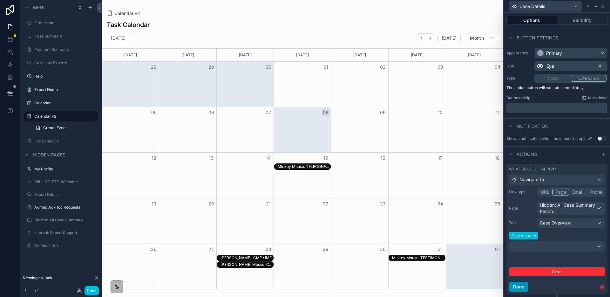
click at [523, 289] on button "Done" at bounding box center [518, 287] width 19 height 10
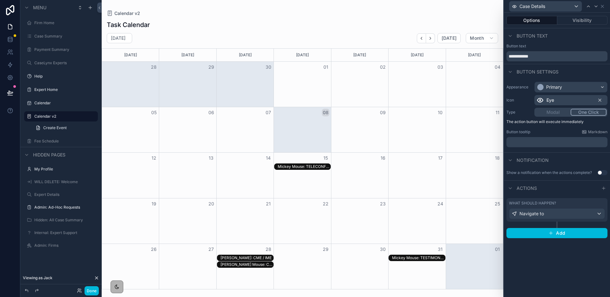
click at [238, 257] on div "Ezra Cornell: CME / IME" at bounding box center [247, 257] width 53 height 5
click at [239, 258] on div "Ezra Cornell: CME / IME" at bounding box center [247, 257] width 53 height 5
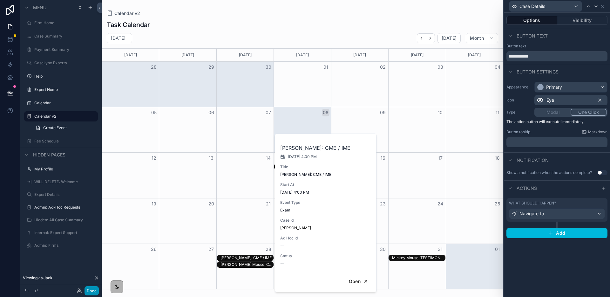
click at [88, 291] on button "Done" at bounding box center [92, 290] width 14 height 9
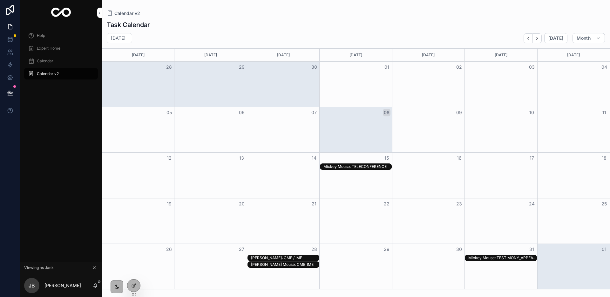
click at [276, 258] on div "Ezra Cornell: CME / IME" at bounding box center [285, 257] width 68 height 5
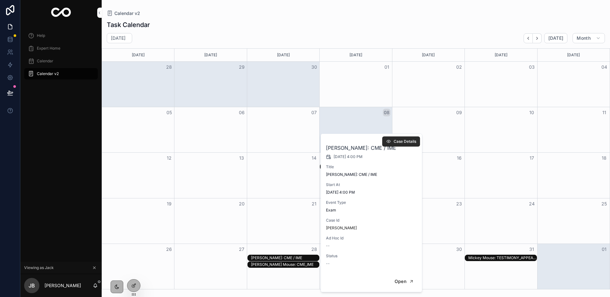
click at [396, 140] on span "Case Details" at bounding box center [405, 141] width 23 height 5
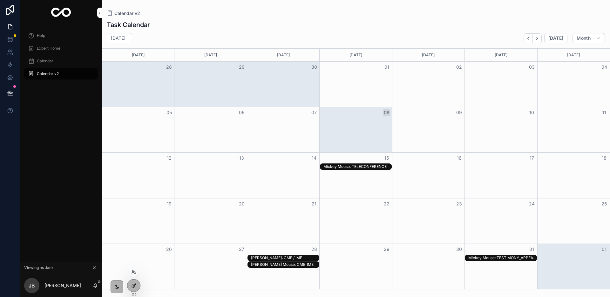
click at [136, 283] on div at bounding box center [133, 285] width 13 height 12
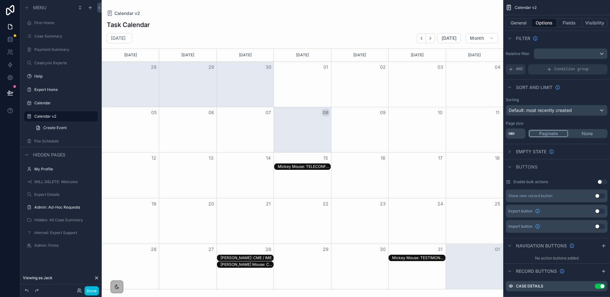
click at [320, 165] on div "Mickey Mouse: TELECONFERENCE" at bounding box center [304, 166] width 53 height 5
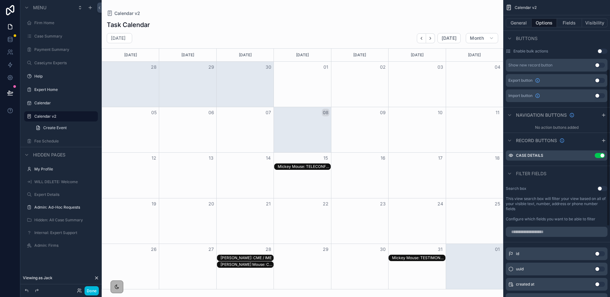
scroll to position [134, 0]
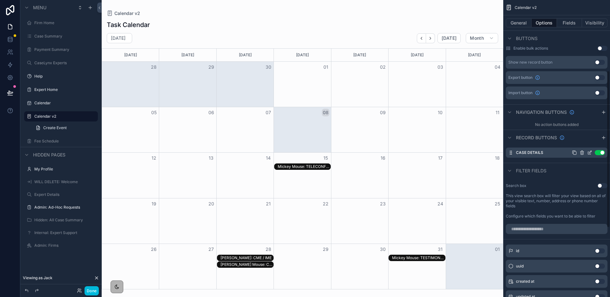
click at [589, 154] on icon "scrollable content" at bounding box center [589, 152] width 5 height 5
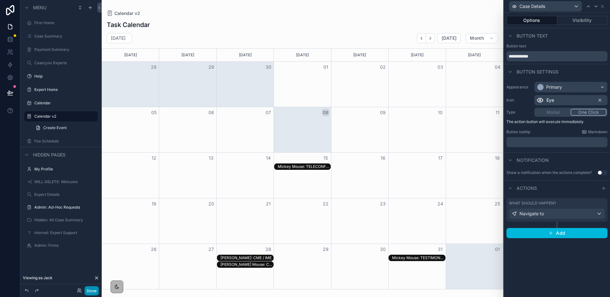
click at [96, 293] on button "Done" at bounding box center [92, 290] width 14 height 9
click at [0, 0] on div "JB Jack Black" at bounding box center [0, 0] width 0 height 0
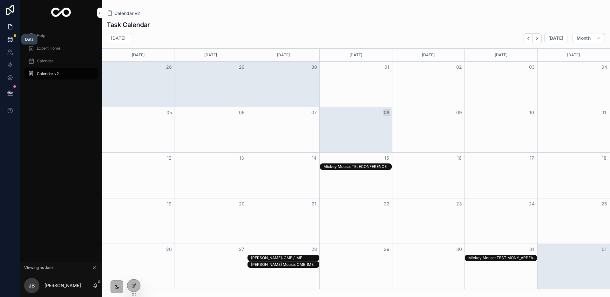
click at [12, 40] on icon at bounding box center [10, 40] width 4 height 3
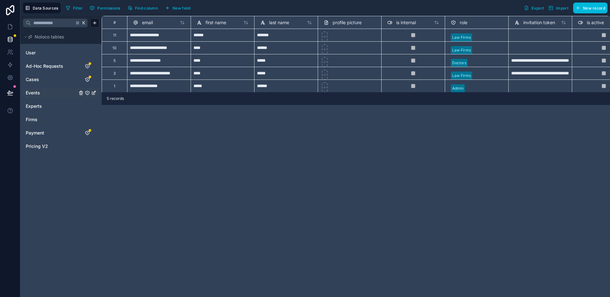
click at [46, 93] on link "Events" at bounding box center [51, 93] width 51 height 6
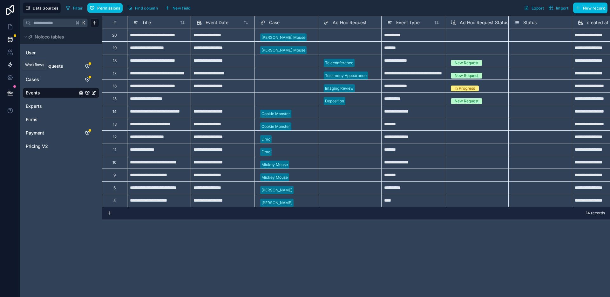
click at [13, 68] on icon at bounding box center [10, 65] width 6 height 6
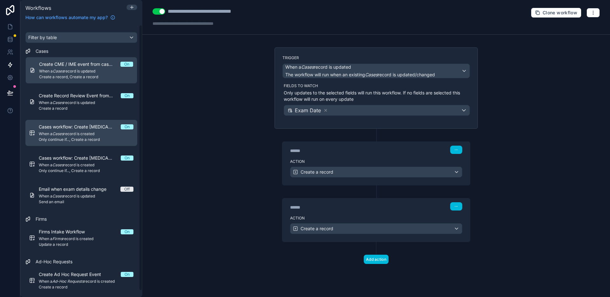
scroll to position [7, 0]
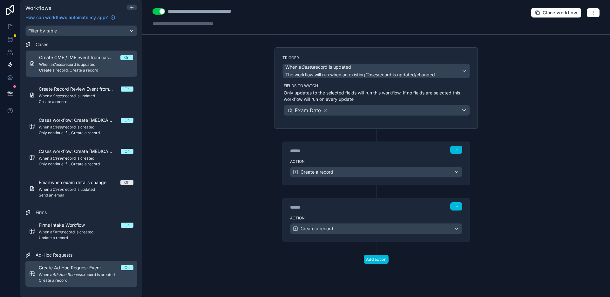
click at [86, 270] on span "Create Ad Hoc Request Event" at bounding box center [74, 267] width 70 height 6
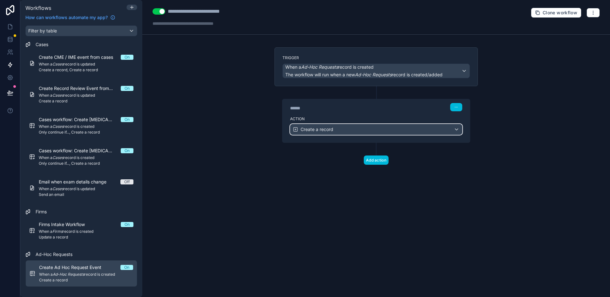
click at [447, 131] on div "Create a record" at bounding box center [377, 129] width 172 height 10
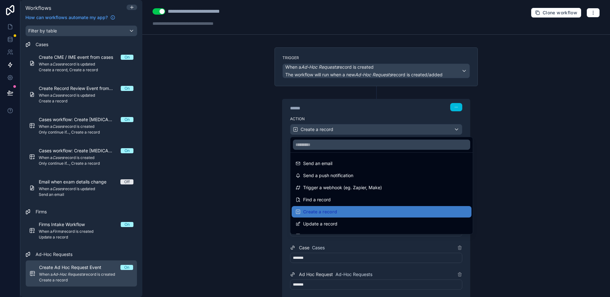
click at [537, 125] on div at bounding box center [305, 148] width 610 height 297
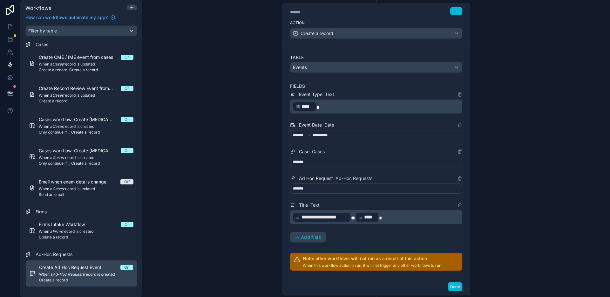
scroll to position [97, 0]
click at [314, 159] on div "*******" at bounding box center [376, 161] width 172 height 10
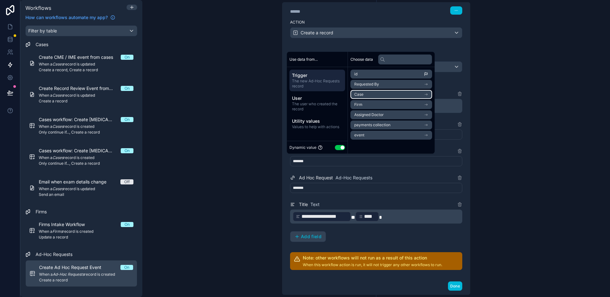
click at [414, 95] on li "Case" at bounding box center [392, 94] width 82 height 9
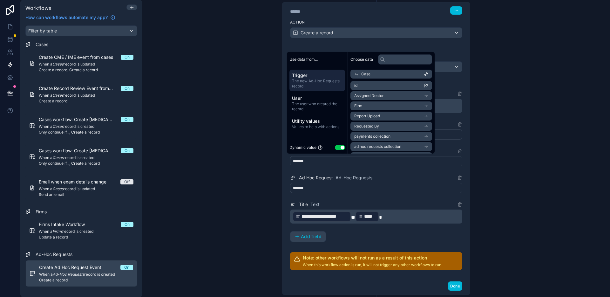
scroll to position [10, 0]
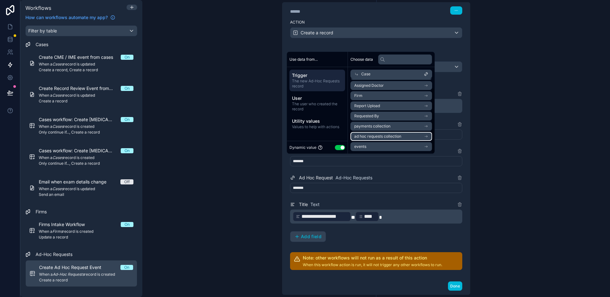
click at [394, 137] on span "ad hoc requests collection" at bounding box center [377, 136] width 47 height 5
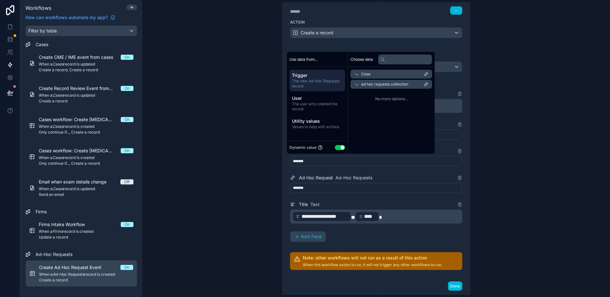
click at [407, 74] on div "Case" at bounding box center [392, 74] width 82 height 9
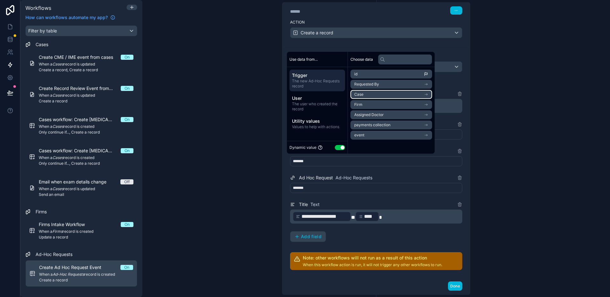
click at [371, 90] on li "Case" at bounding box center [392, 94] width 82 height 9
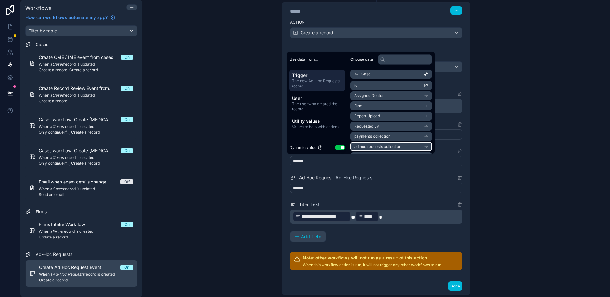
drag, startPoint x: 382, startPoint y: 147, endPoint x: 387, endPoint y: 138, distance: 10.1
click at [382, 147] on span "ad hoc requests collection" at bounding box center [377, 146] width 47 height 5
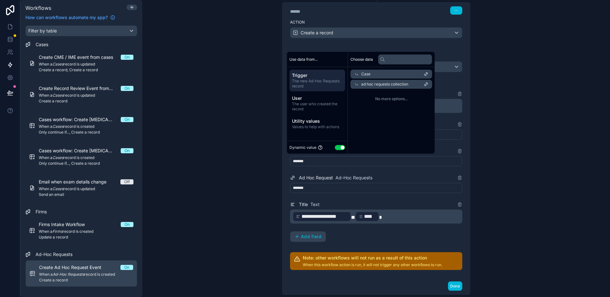
click at [393, 82] on span "ad hoc requests collection" at bounding box center [384, 84] width 47 height 5
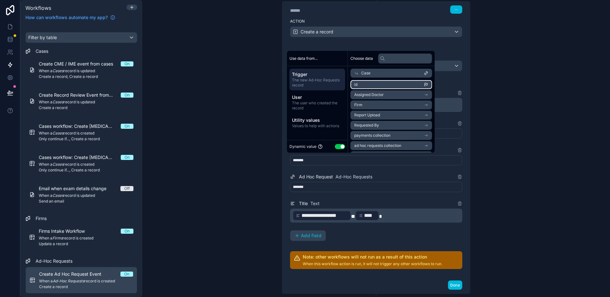
click at [385, 86] on li "id" at bounding box center [392, 84] width 82 height 9
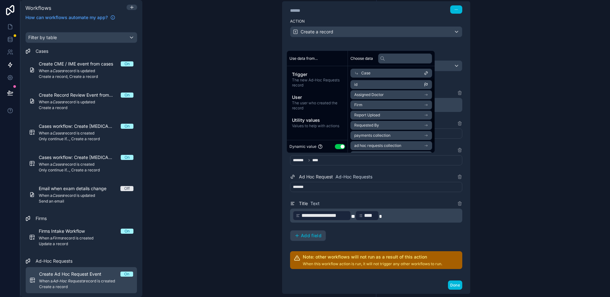
click at [154, 122] on div "**********" at bounding box center [376, 148] width 468 height 297
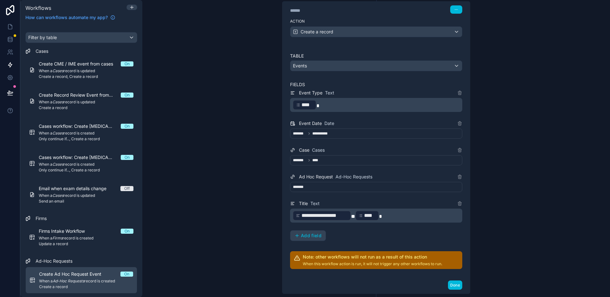
drag, startPoint x: 457, startPoint y: 287, endPoint x: 453, endPoint y: 285, distance: 5.0
click at [457, 287] on button "Done" at bounding box center [455, 284] width 14 height 9
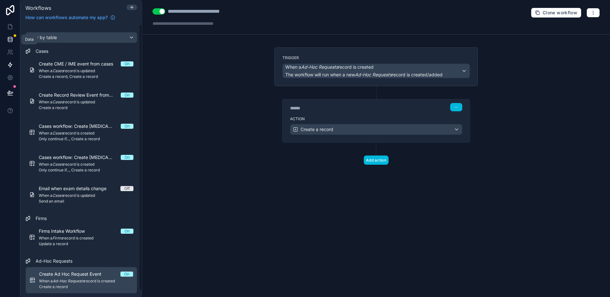
click at [12, 33] on link at bounding box center [10, 39] width 20 height 13
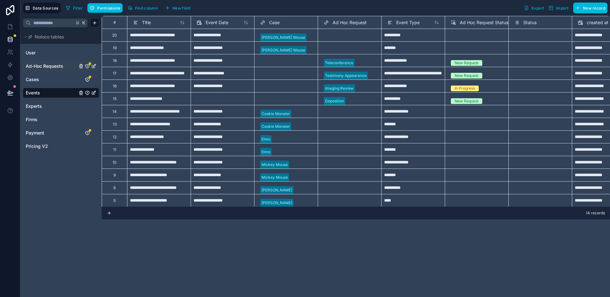
click at [48, 66] on span "Ad-Hoc Requests" at bounding box center [45, 66] width 38 height 6
